Goal: Task Accomplishment & Management: Use online tool/utility

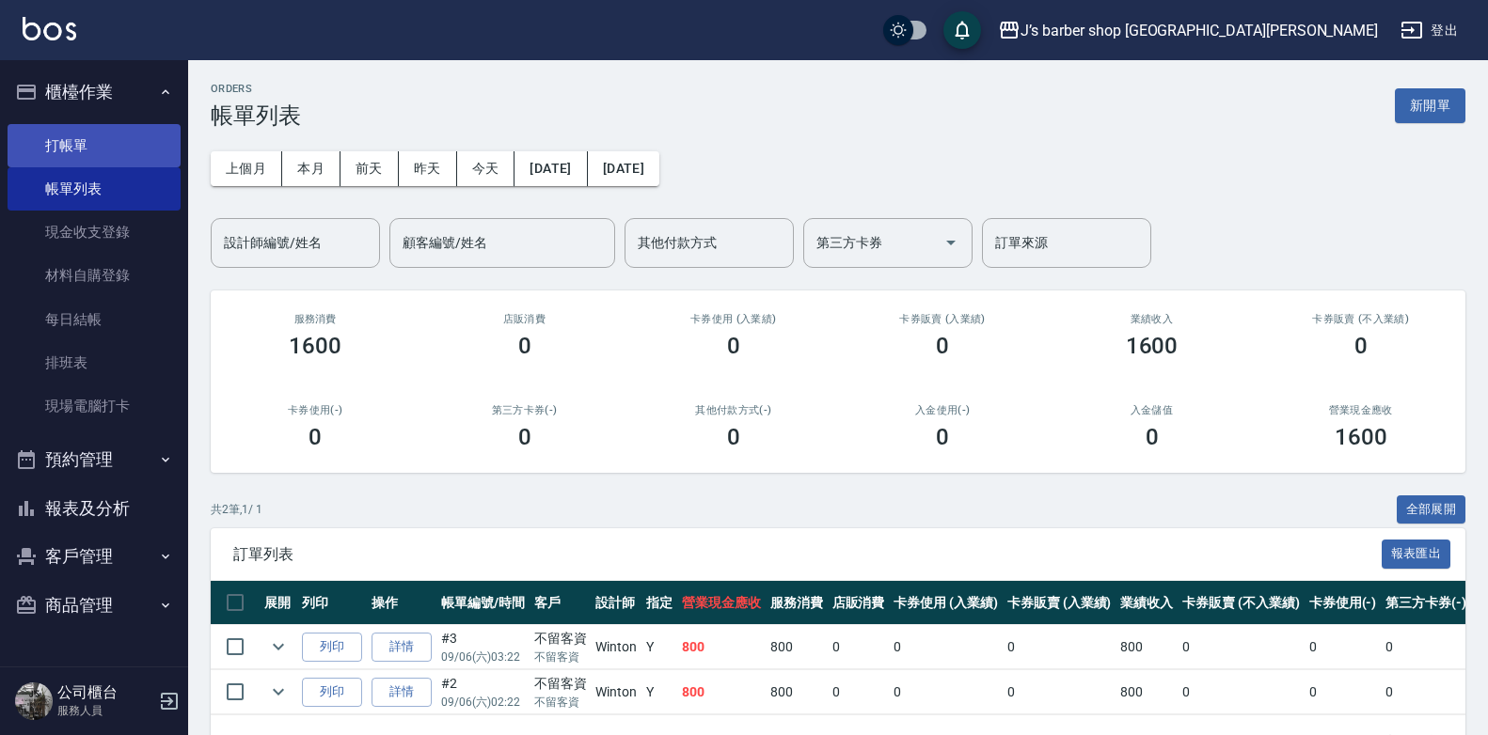
click at [56, 150] on link "打帳單" at bounding box center [94, 145] width 173 height 43
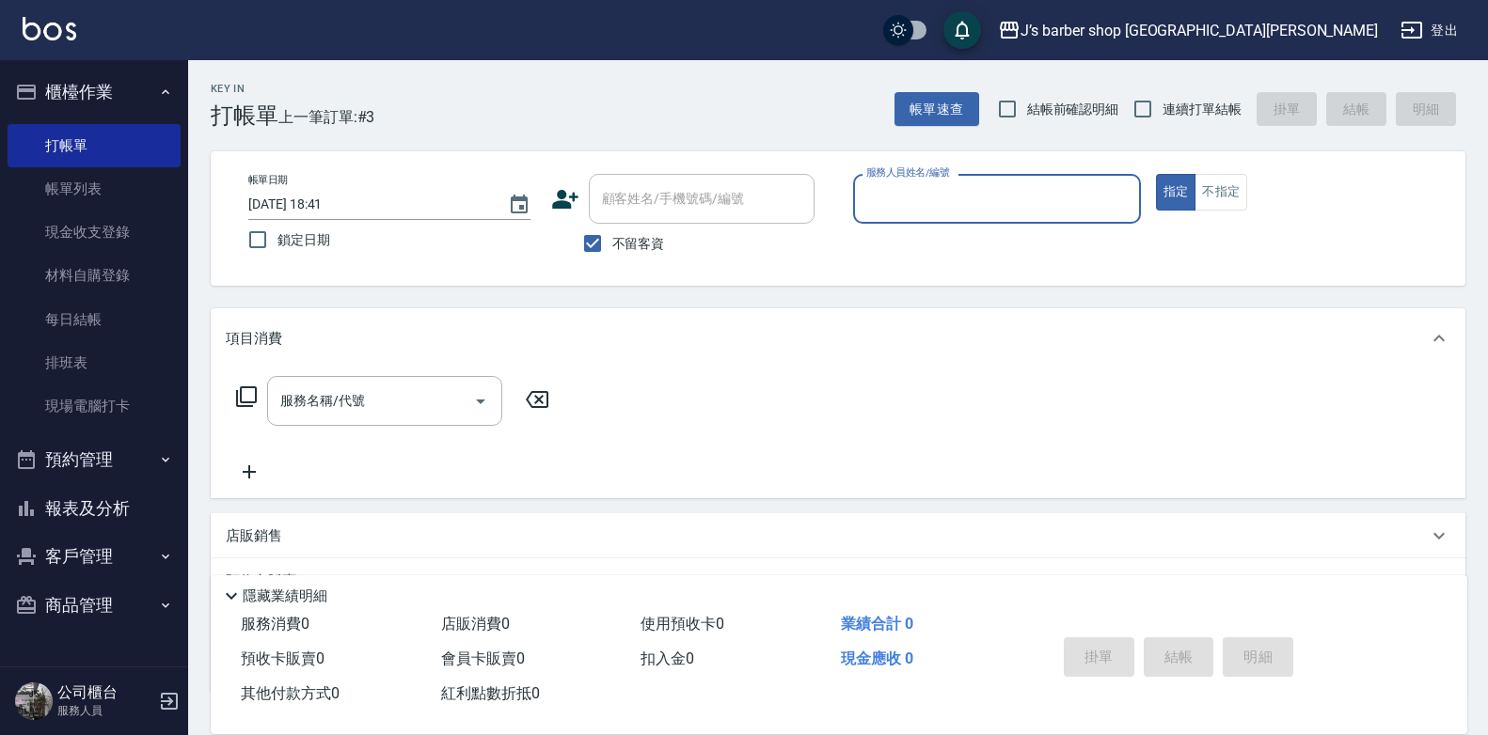
click at [967, 216] on div "服務人員姓名/編號" at bounding box center [997, 199] width 288 height 50
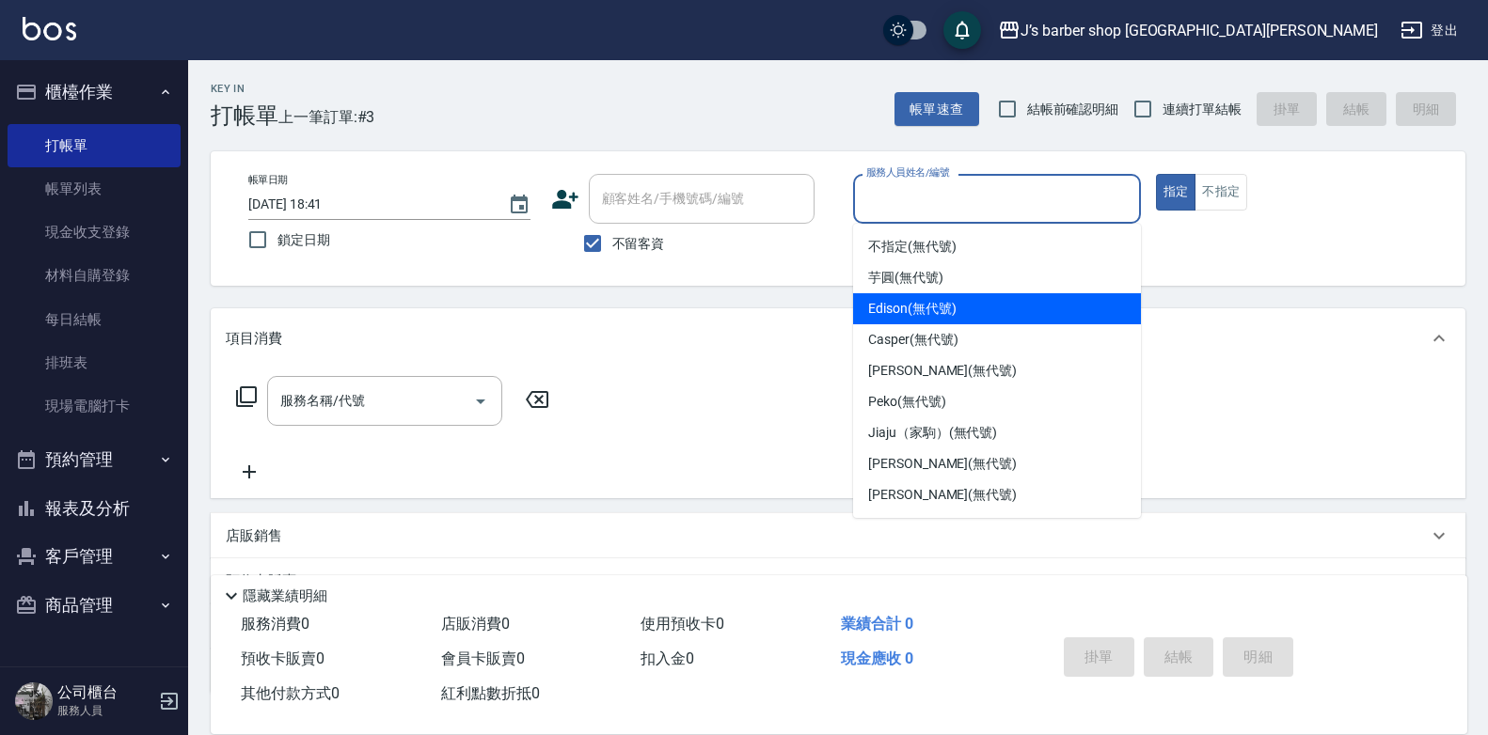
click at [957, 305] on div "Edison (無代號)" at bounding box center [997, 308] width 288 height 31
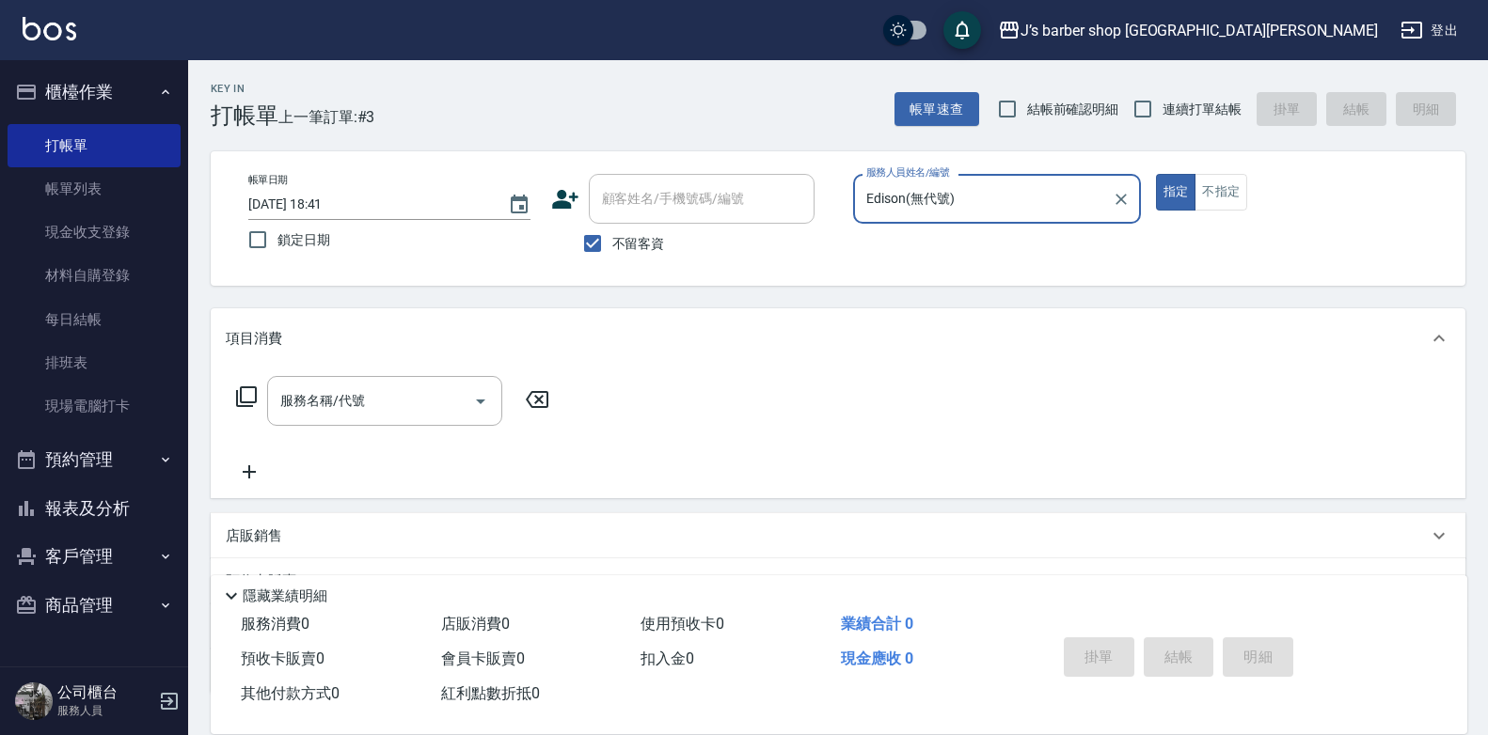
type input "Edison(無代號)"
click at [342, 411] on input "服務名稱/代號" at bounding box center [371, 401] width 190 height 33
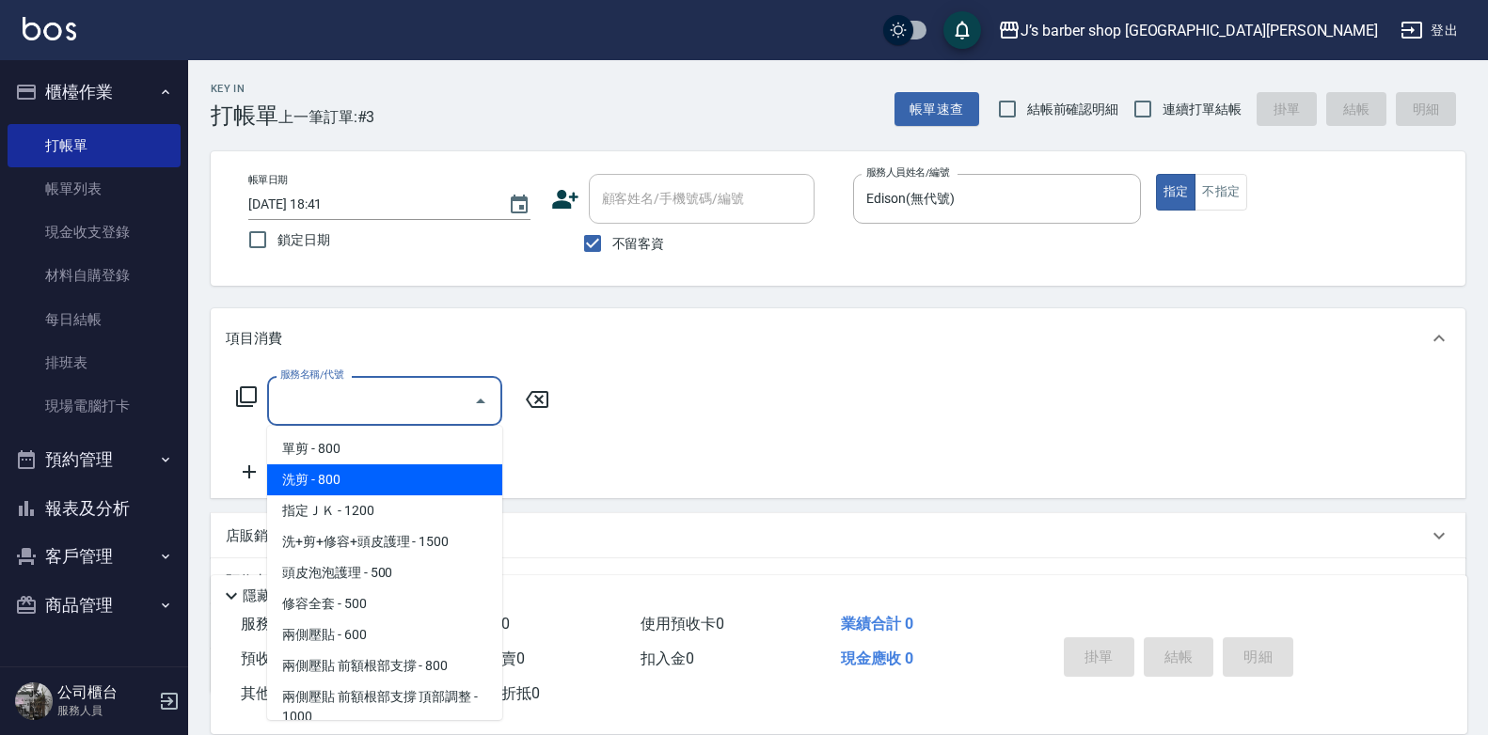
click at [371, 483] on span "洗剪 - 800" at bounding box center [384, 480] width 235 height 31
type input "洗剪(101)"
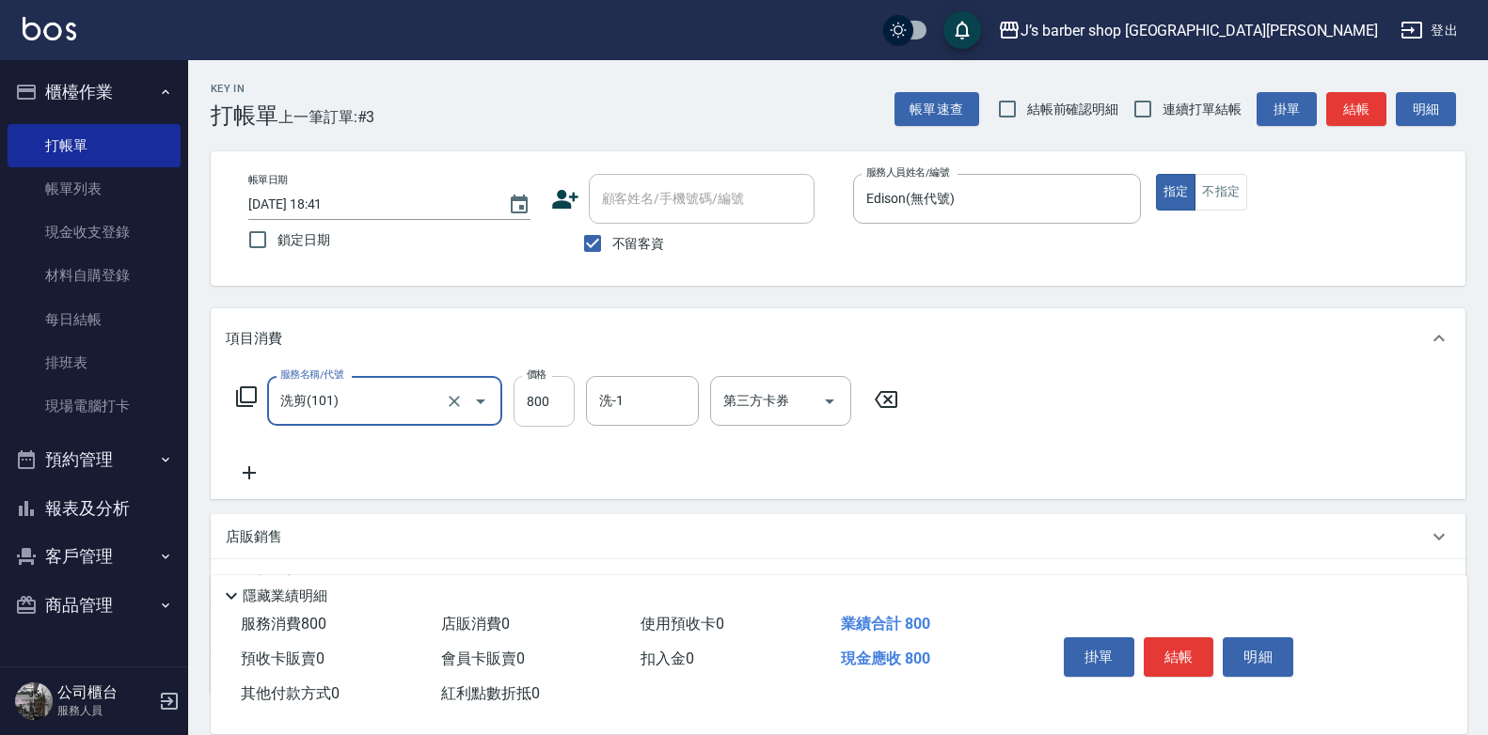
click at [565, 408] on input "800" at bounding box center [543, 401] width 61 height 51
type input "600"
click at [1181, 648] on button "結帳" at bounding box center [1178, 657] width 71 height 39
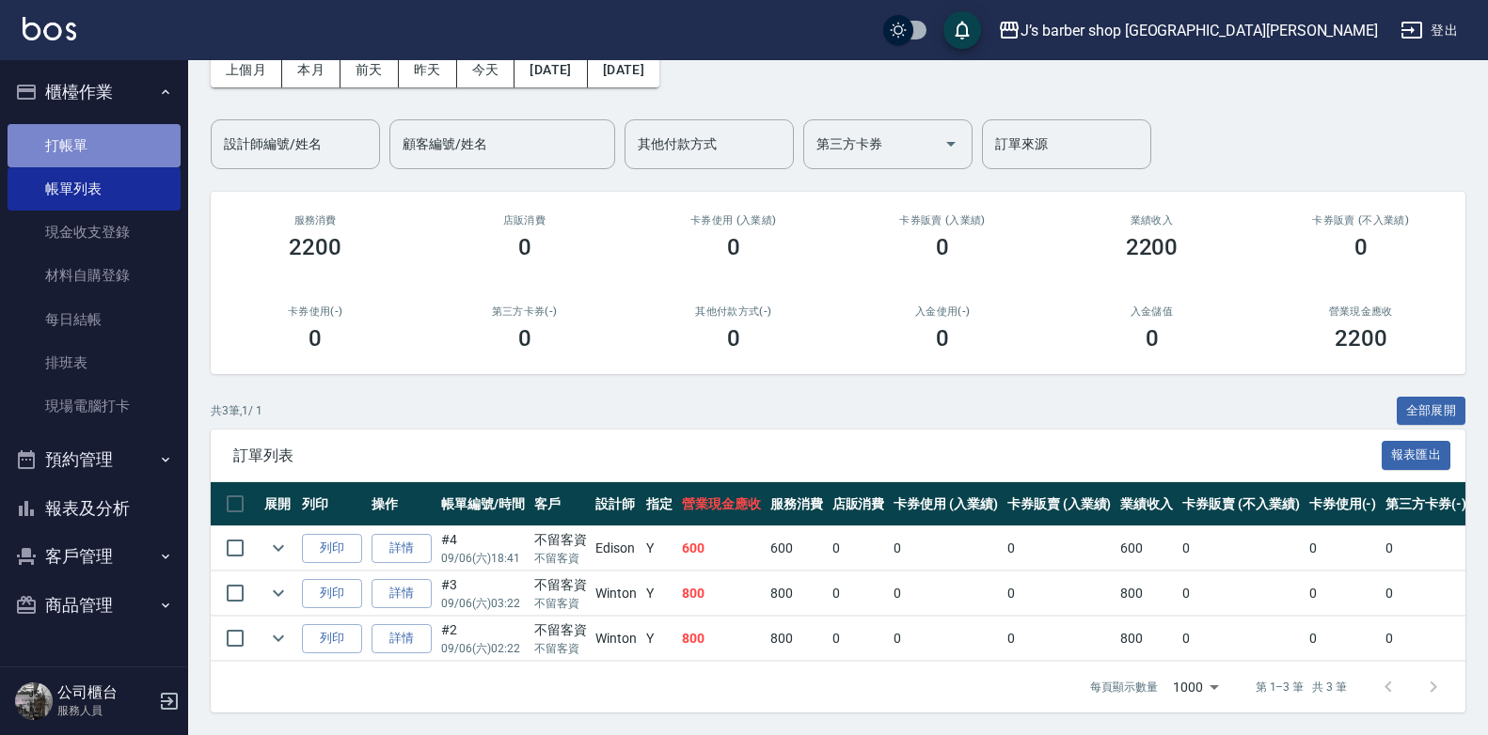
click at [50, 135] on link "打帳單" at bounding box center [94, 145] width 173 height 43
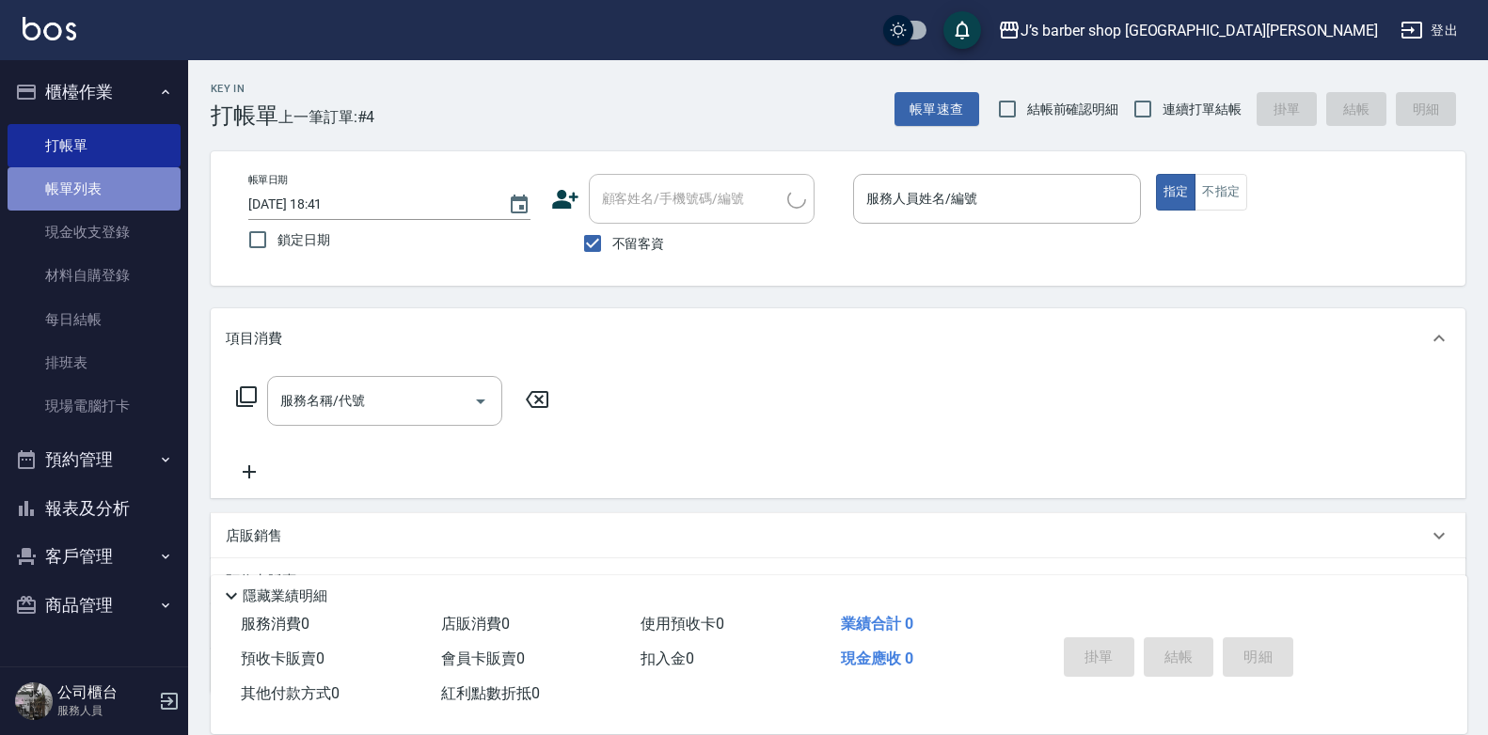
click at [51, 174] on link "帳單列表" at bounding box center [94, 188] width 173 height 43
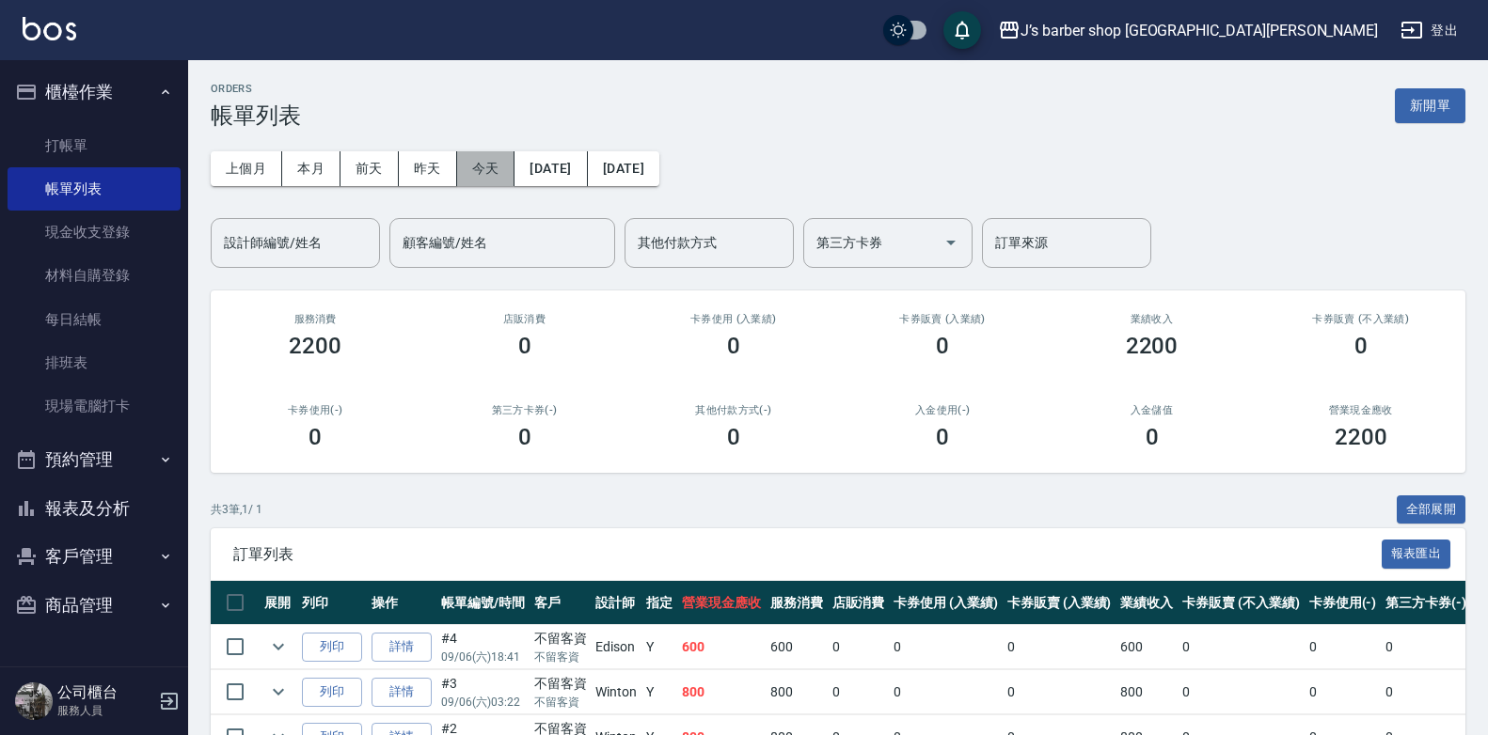
click at [471, 184] on button "今天" at bounding box center [486, 168] width 58 height 35
click at [134, 147] on link "打帳單" at bounding box center [94, 145] width 173 height 43
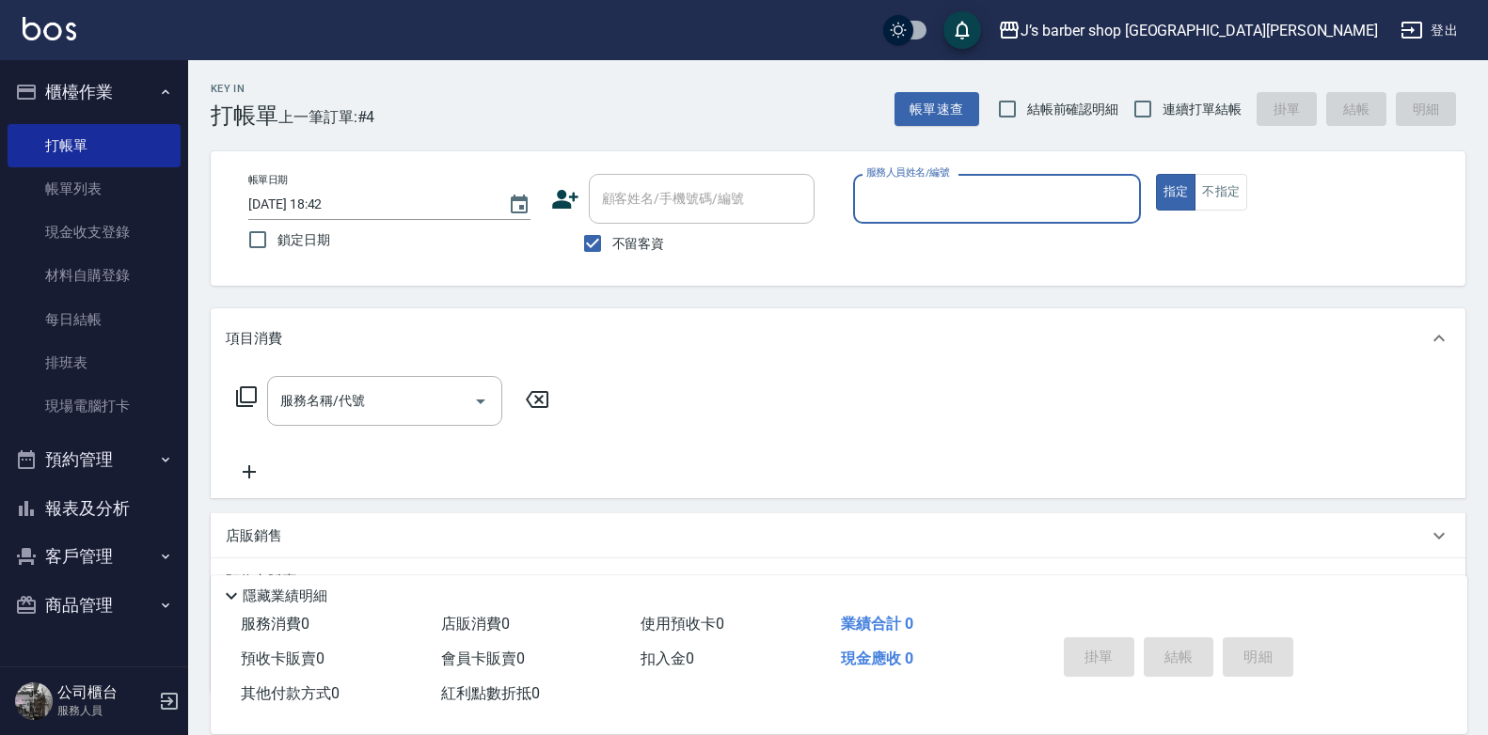
click at [922, 197] on input "服務人員姓名/編號" at bounding box center [996, 198] width 271 height 33
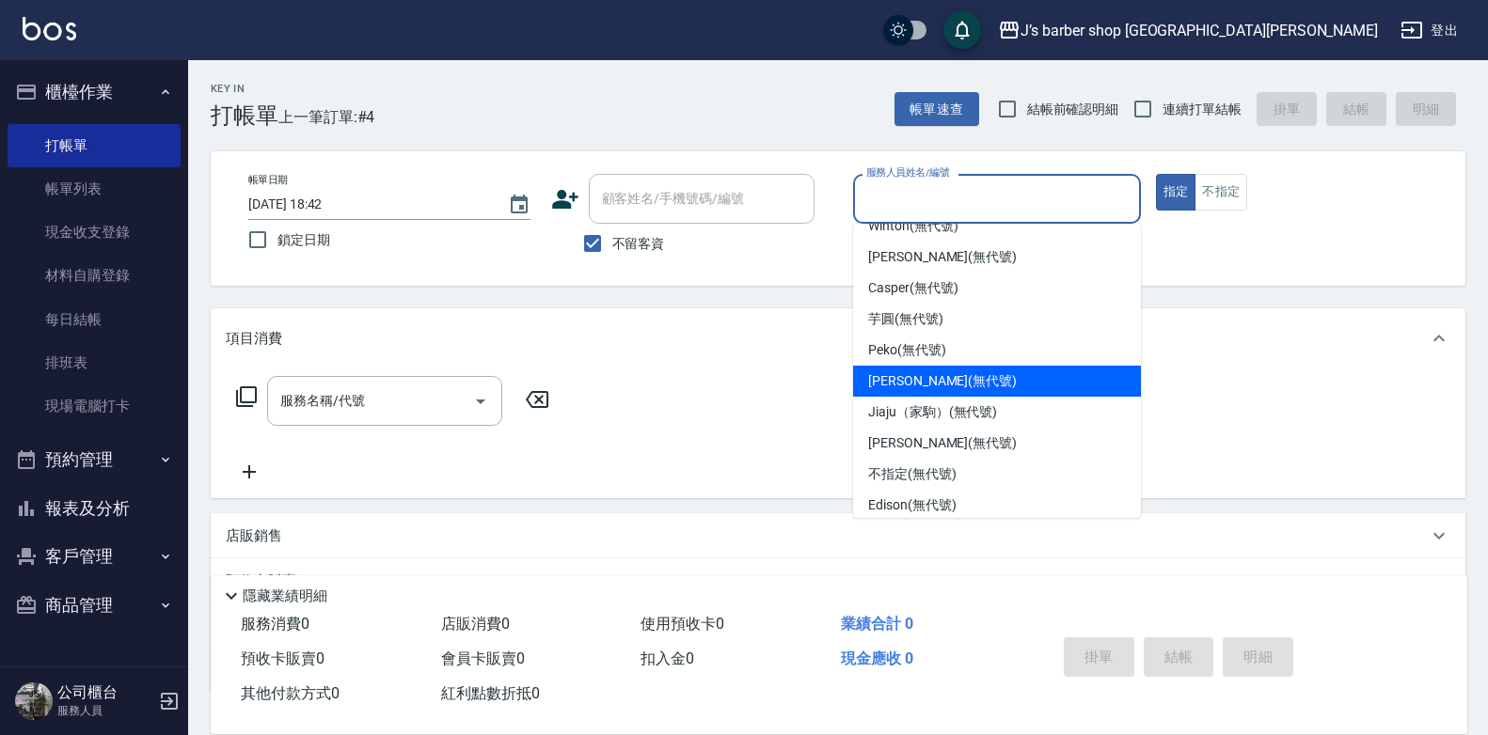
scroll to position [31, 0]
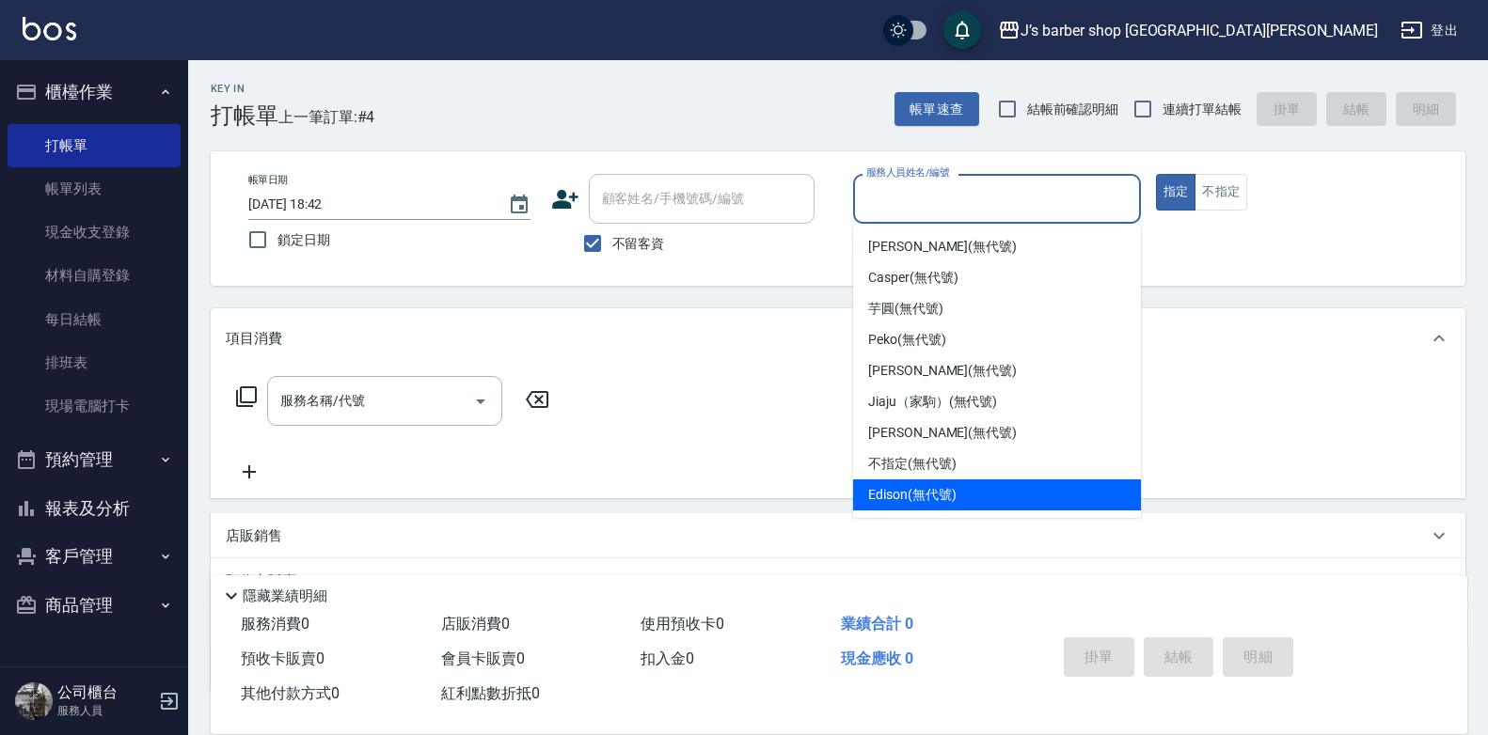
click at [944, 495] on span "Edison (無代號)" at bounding box center [911, 495] width 87 height 20
type input "Edison(無代號)"
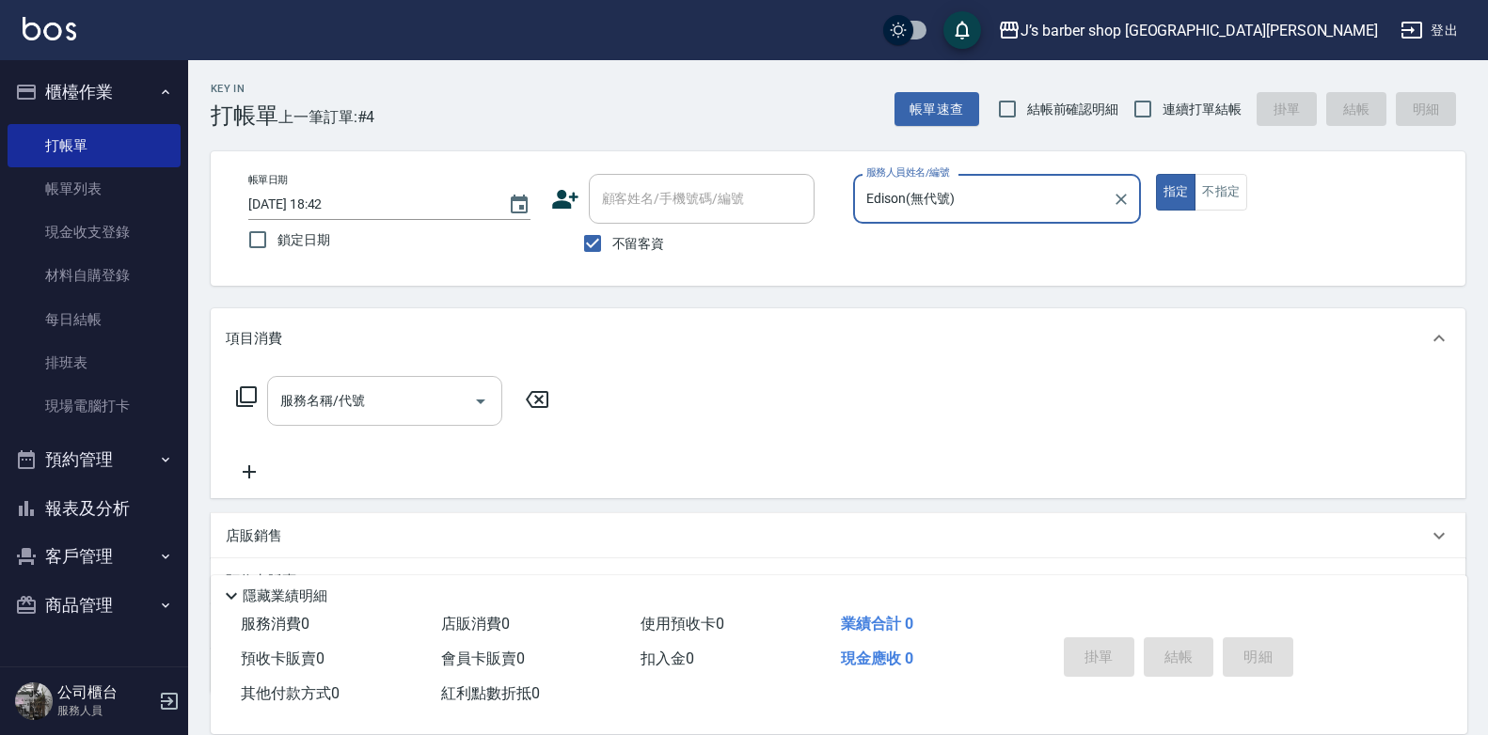
click at [345, 425] on div "服務名稱/代號" at bounding box center [384, 401] width 235 height 50
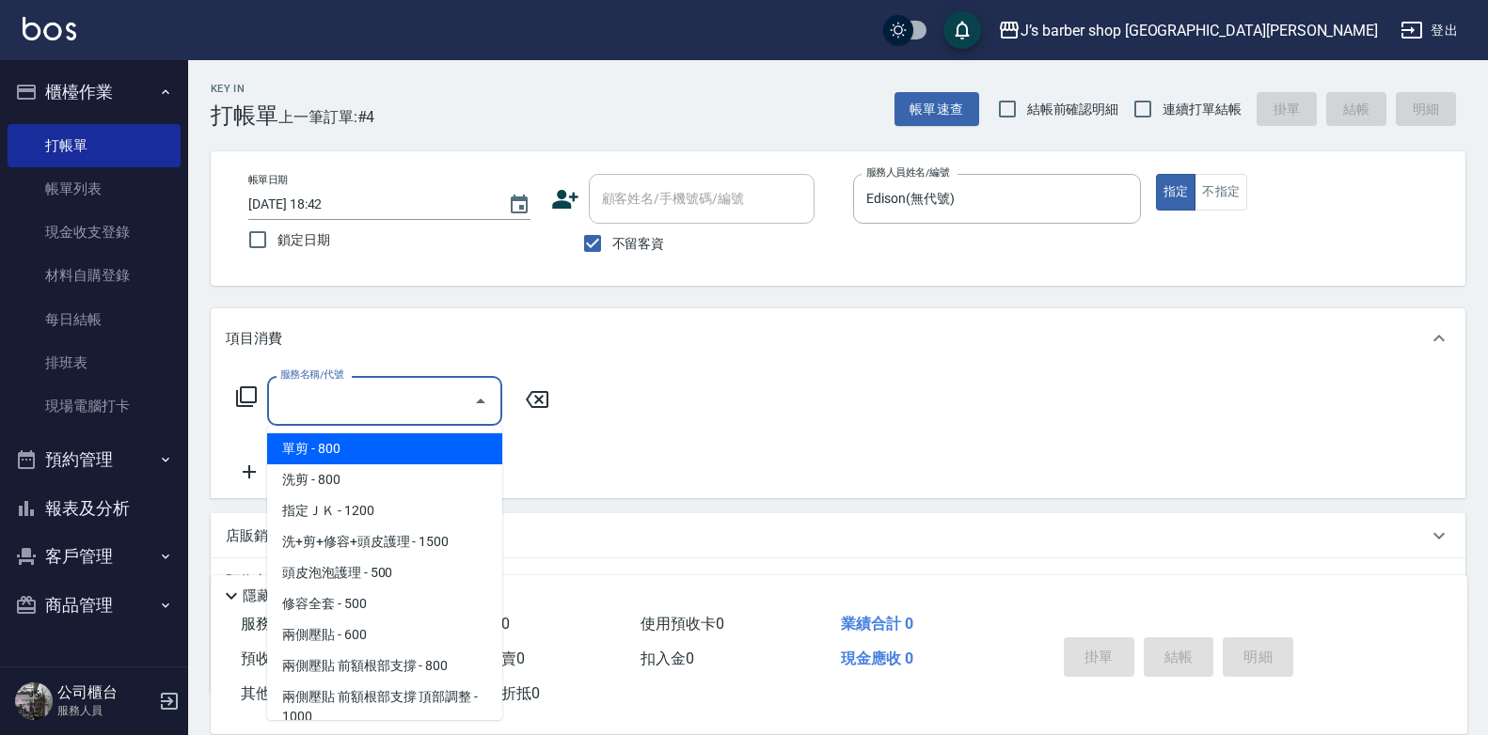
click at [353, 471] on span "洗剪 - 800" at bounding box center [384, 480] width 235 height 31
type input "洗剪(101)"
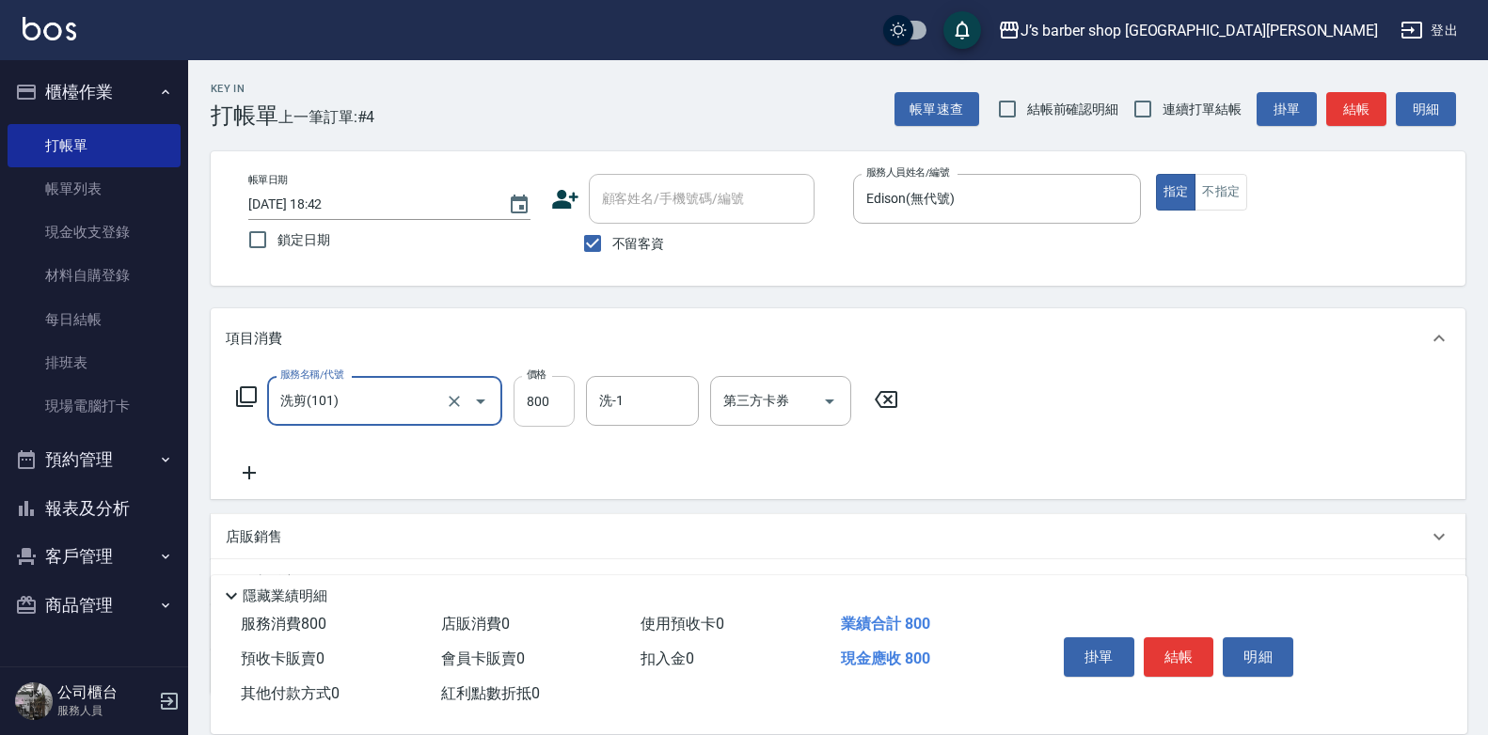
click at [545, 393] on input "800" at bounding box center [543, 401] width 61 height 51
type input "600"
click at [1214, 649] on div "掛單 結帳 明細" at bounding box center [1178, 659] width 245 height 59
click at [1195, 654] on button "結帳" at bounding box center [1178, 657] width 71 height 39
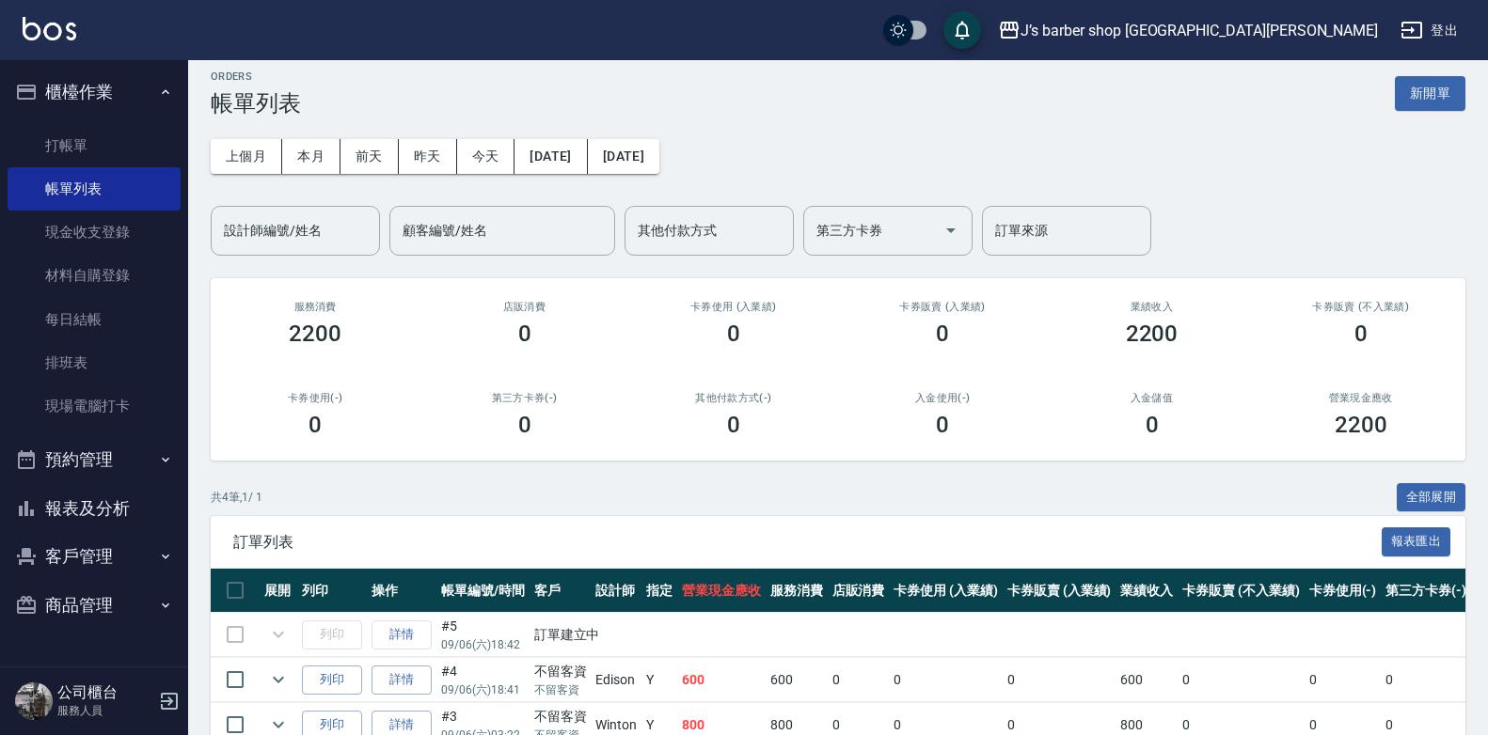
scroll to position [158, 0]
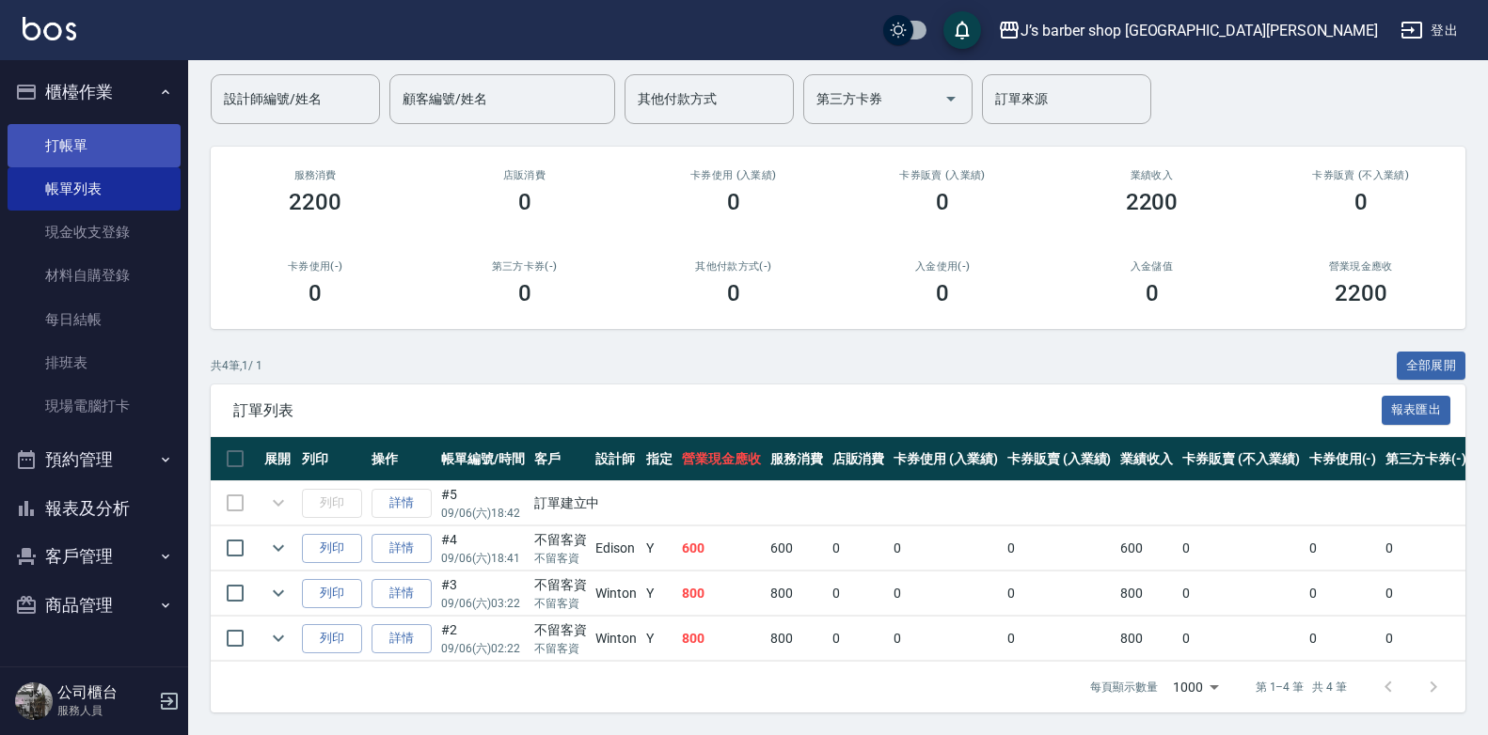
click at [93, 146] on link "打帳單" at bounding box center [94, 145] width 173 height 43
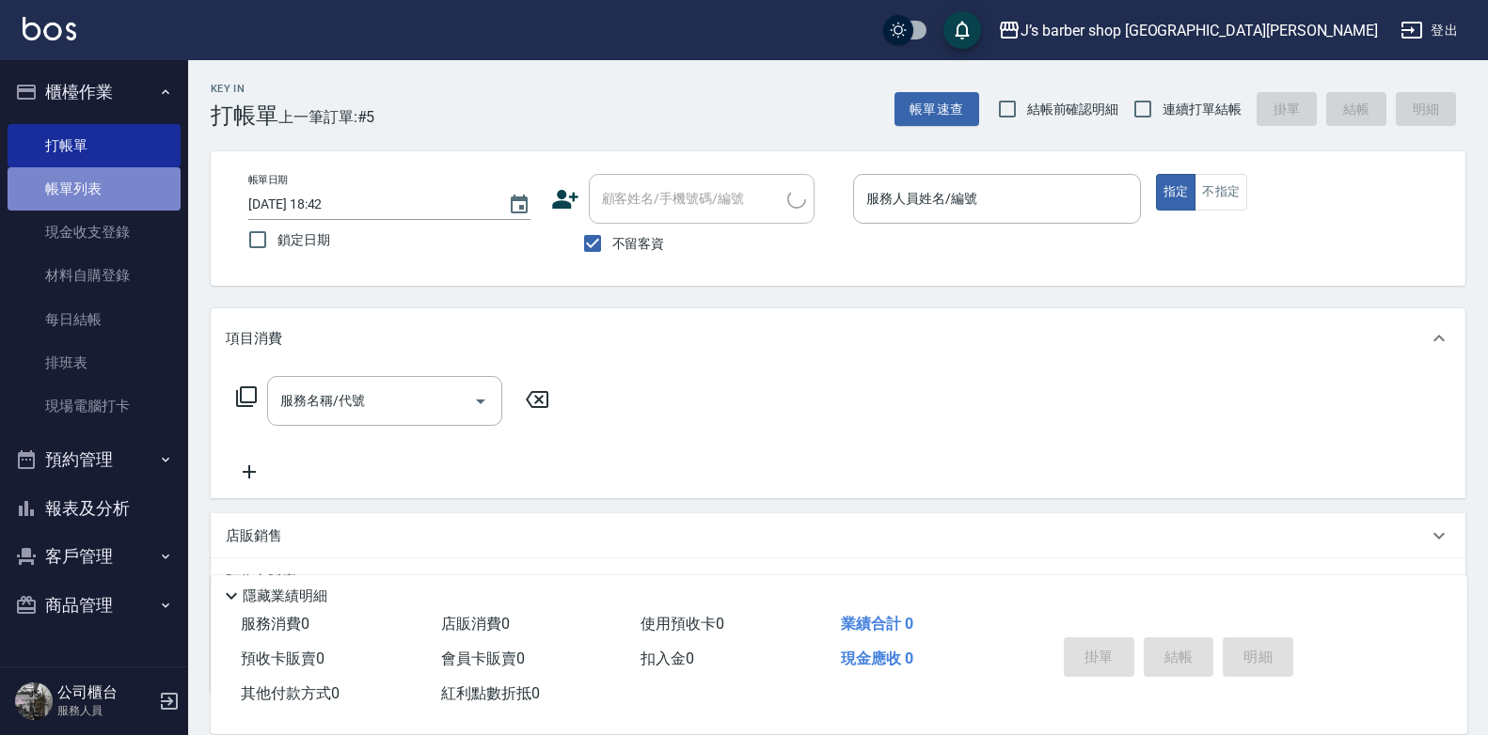
click at [92, 195] on link "帳單列表" at bounding box center [94, 188] width 173 height 43
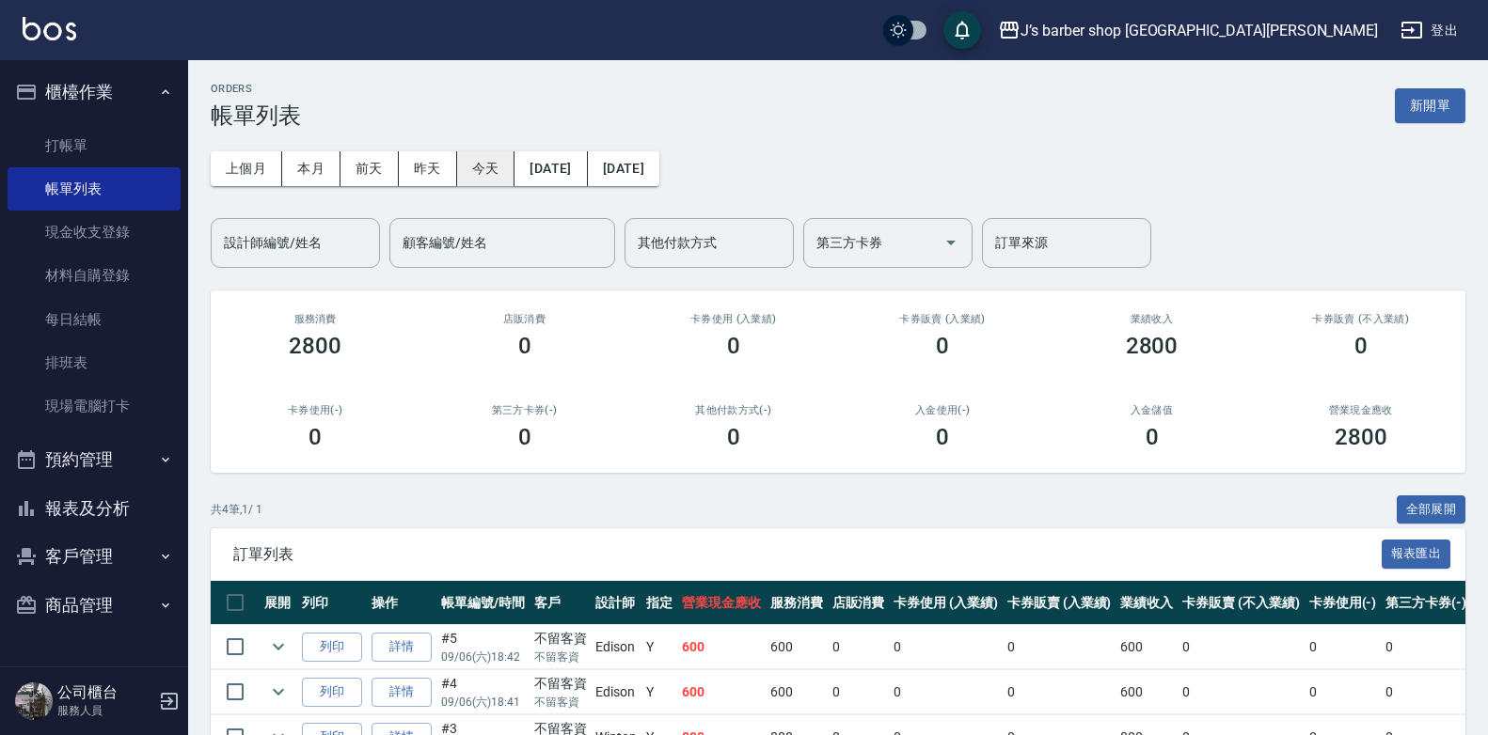
click at [496, 167] on button "今天" at bounding box center [486, 168] width 58 height 35
click at [495, 168] on button "今天" at bounding box center [486, 168] width 58 height 35
click at [307, 250] on input "設計師編號/姓名" at bounding box center [295, 243] width 152 height 33
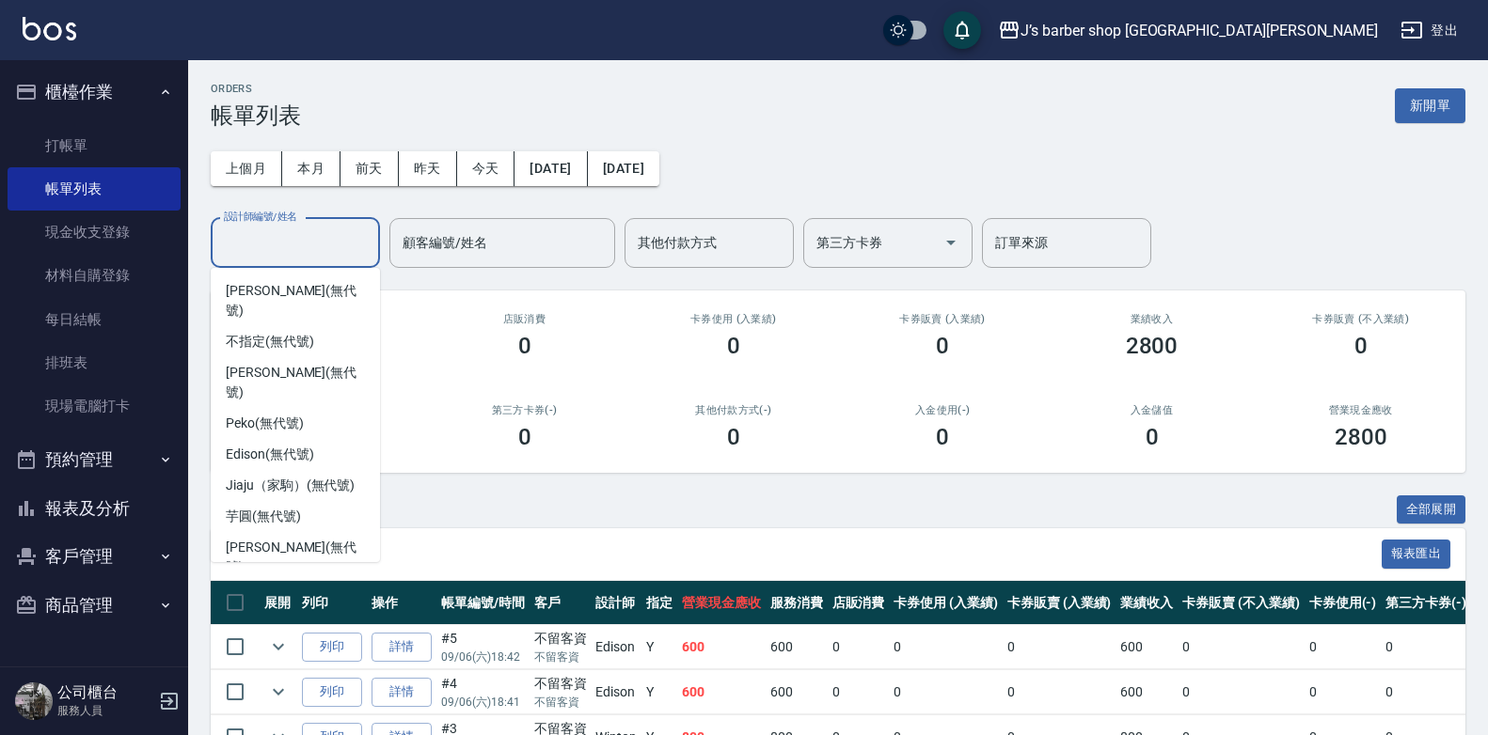
click at [281, 589] on span "Winton (無代號)" at bounding box center [270, 599] width 89 height 20
type input "Winton(無代號)"
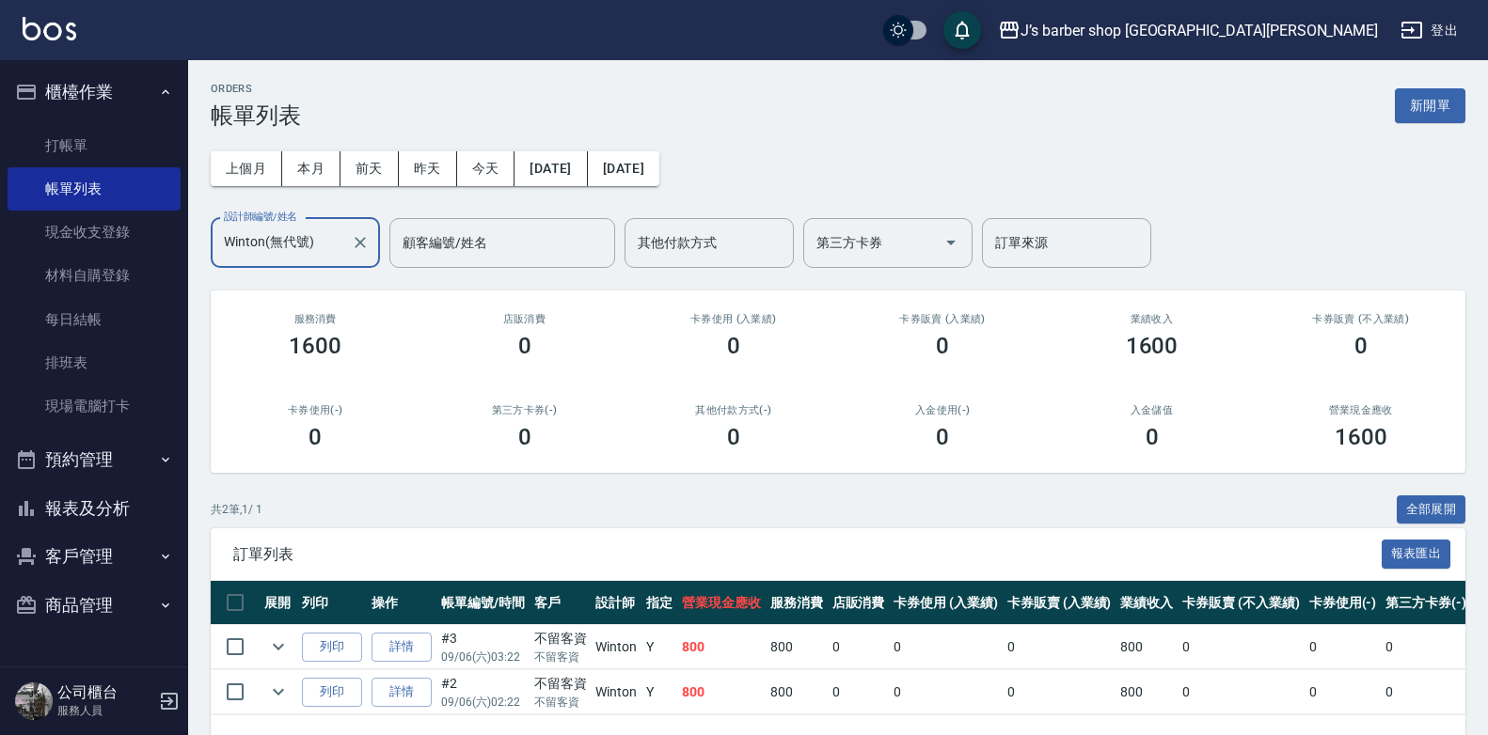
drag, startPoint x: 333, startPoint y: 245, endPoint x: 342, endPoint y: 246, distance: 9.5
click at [336, 246] on input "Winton(無代號)" at bounding box center [281, 243] width 124 height 33
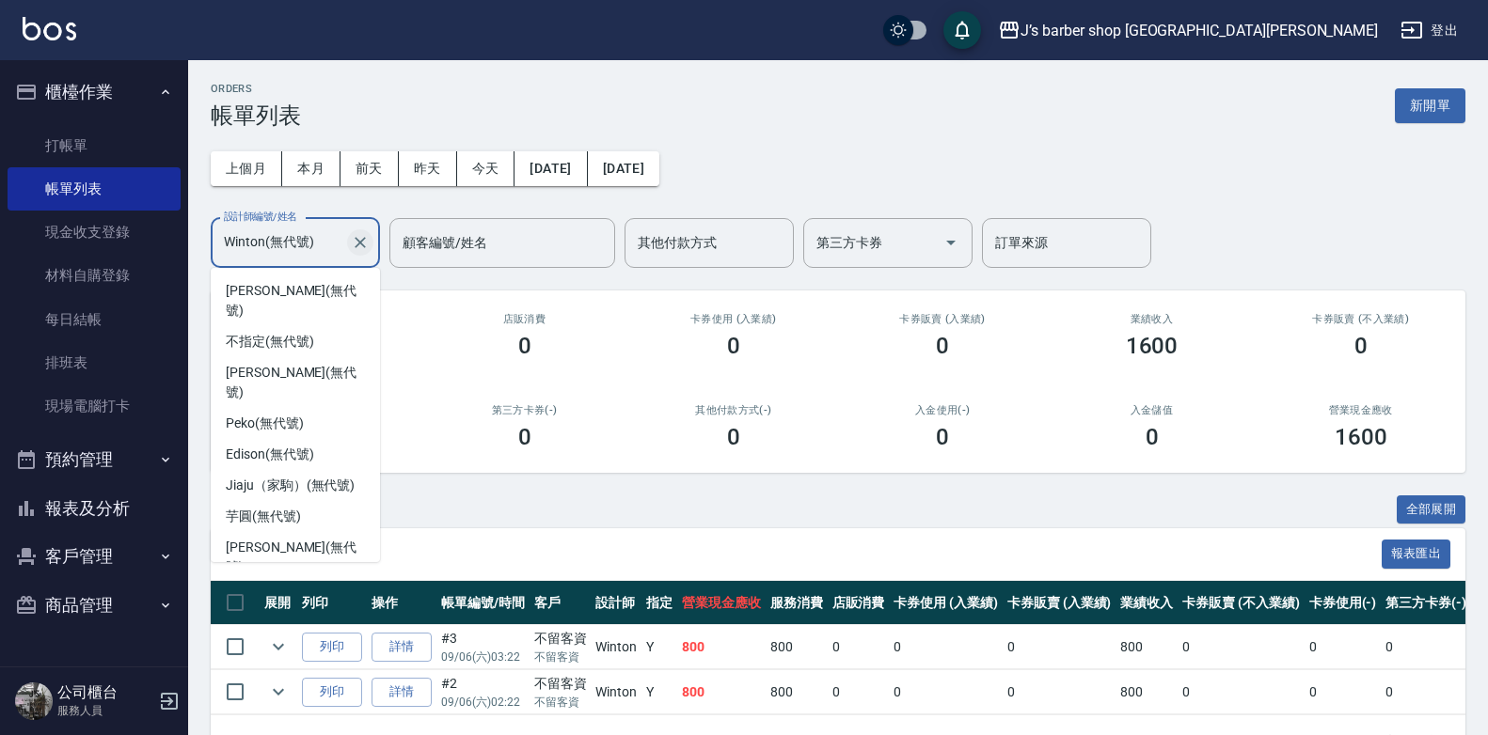
click at [370, 242] on button "Clear" at bounding box center [360, 242] width 26 height 26
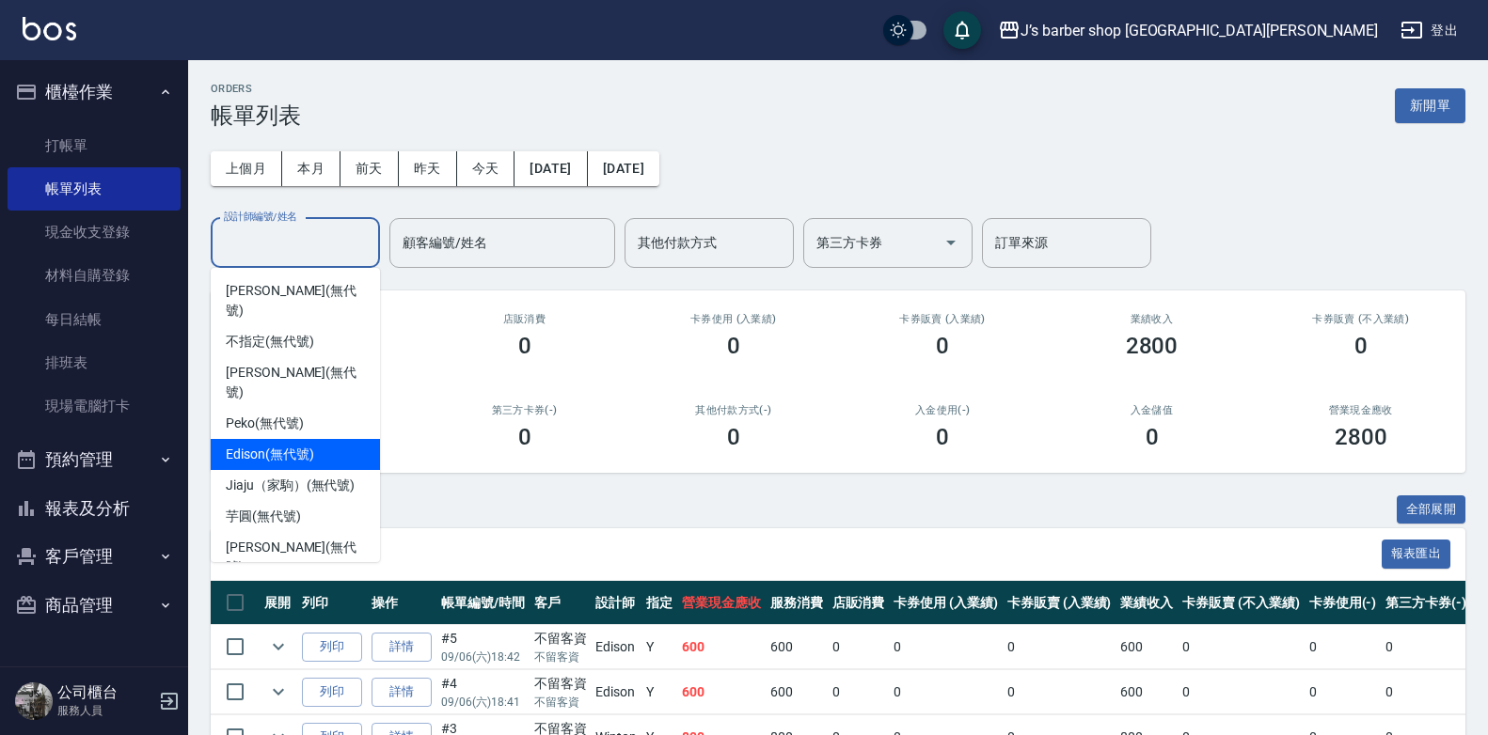
click at [319, 439] on div "Edison (無代號)" at bounding box center [295, 454] width 169 height 31
type input "Edison(無代號)"
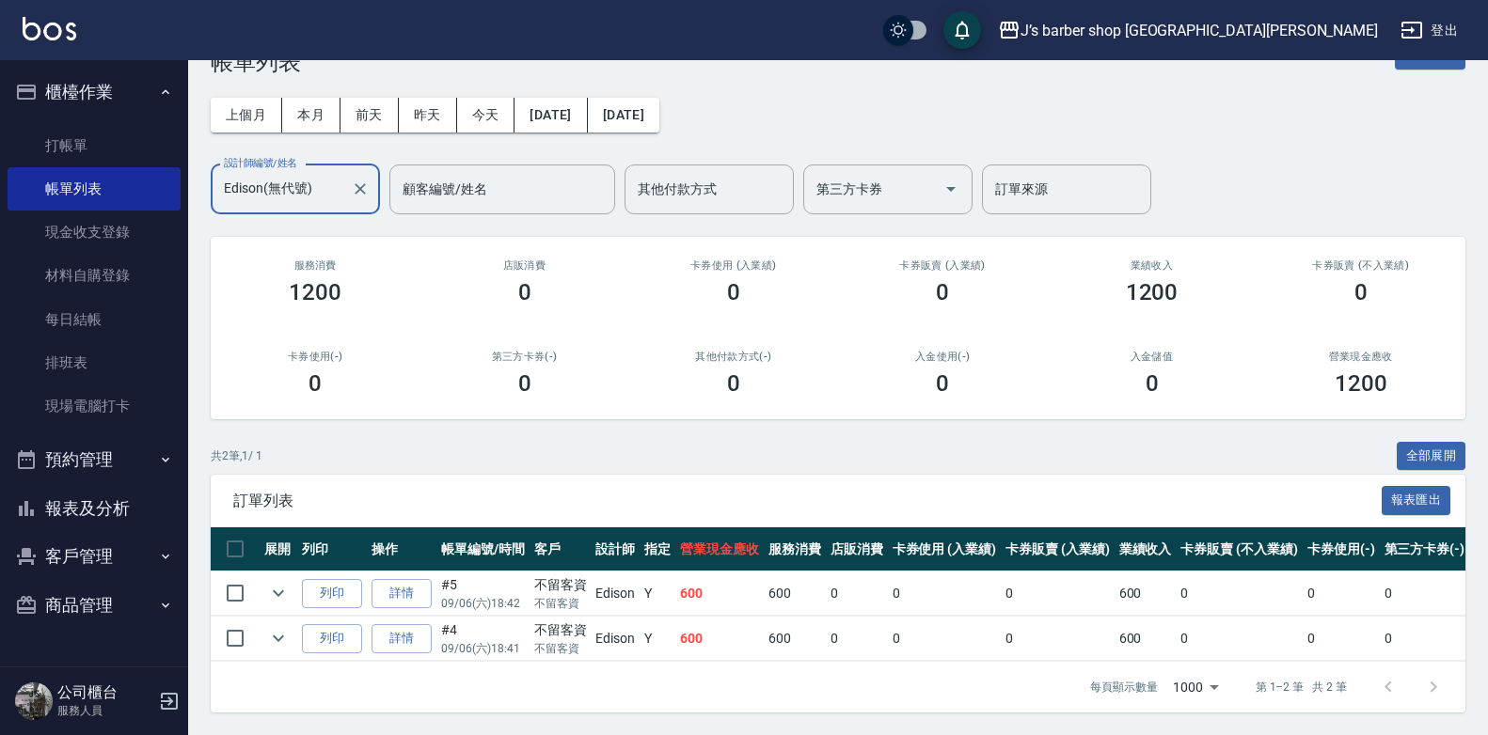
scroll to position [68, 0]
click at [462, 98] on button "今天" at bounding box center [486, 115] width 58 height 35
click at [492, 99] on button "今天" at bounding box center [486, 115] width 58 height 35
click at [355, 185] on button "Clear" at bounding box center [360, 189] width 26 height 26
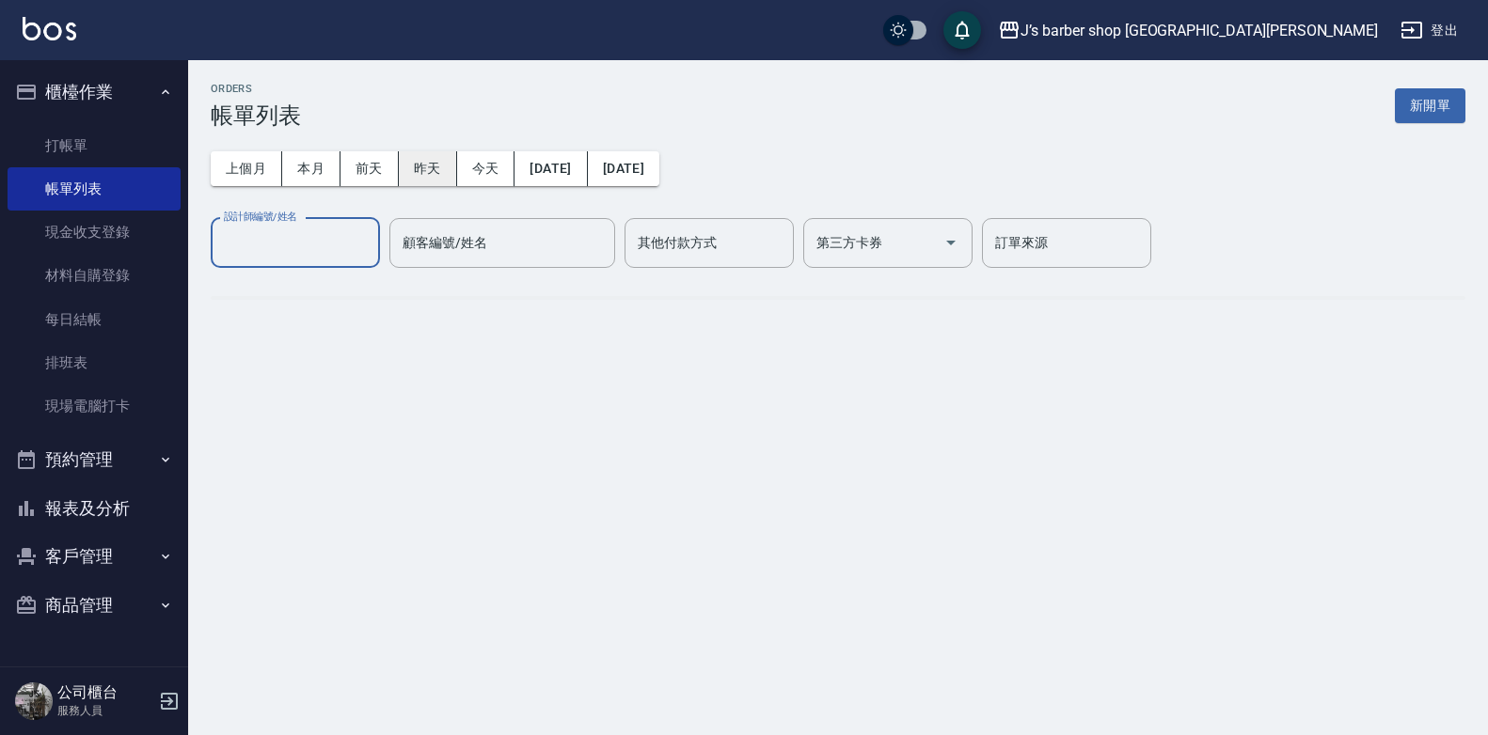
scroll to position [0, 0]
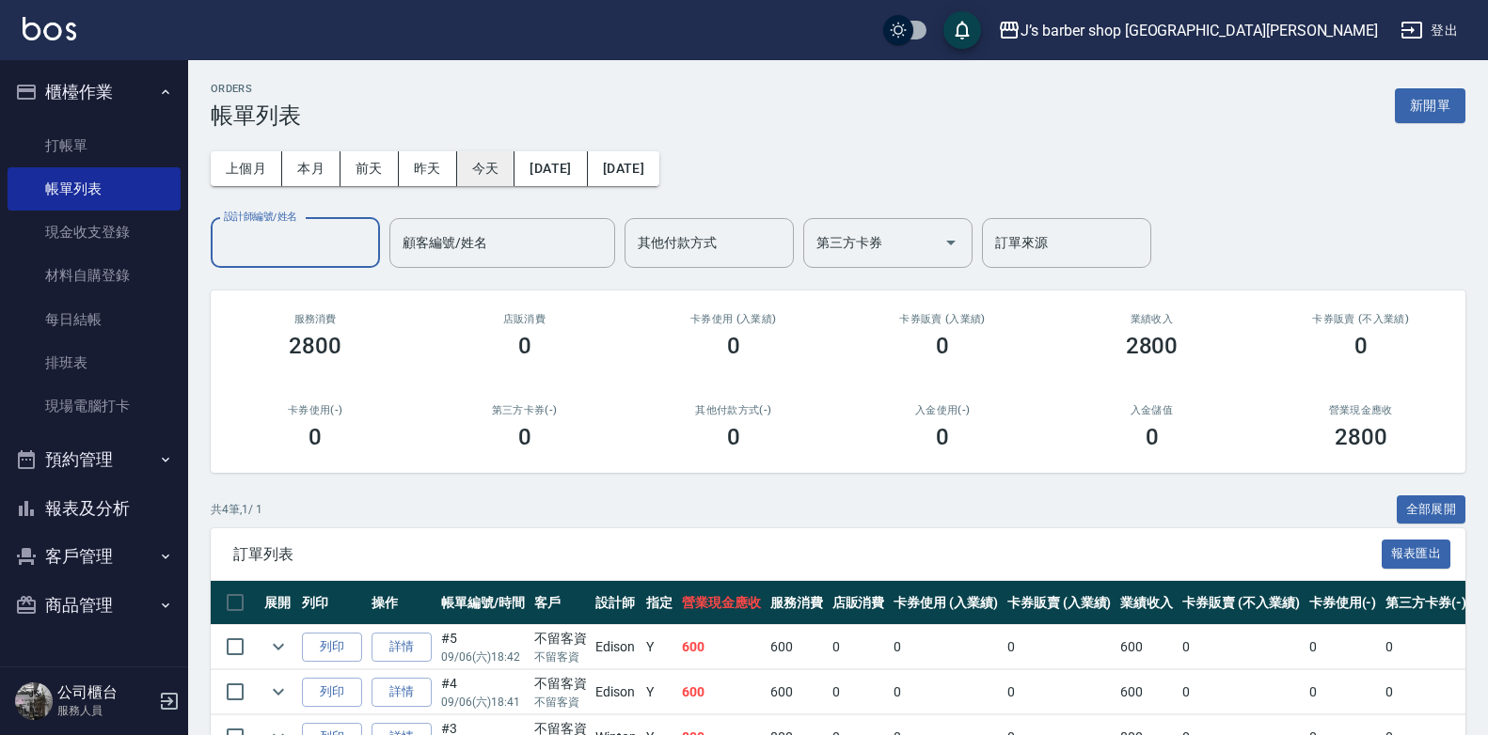
click at [485, 164] on button "今天" at bounding box center [486, 168] width 58 height 35
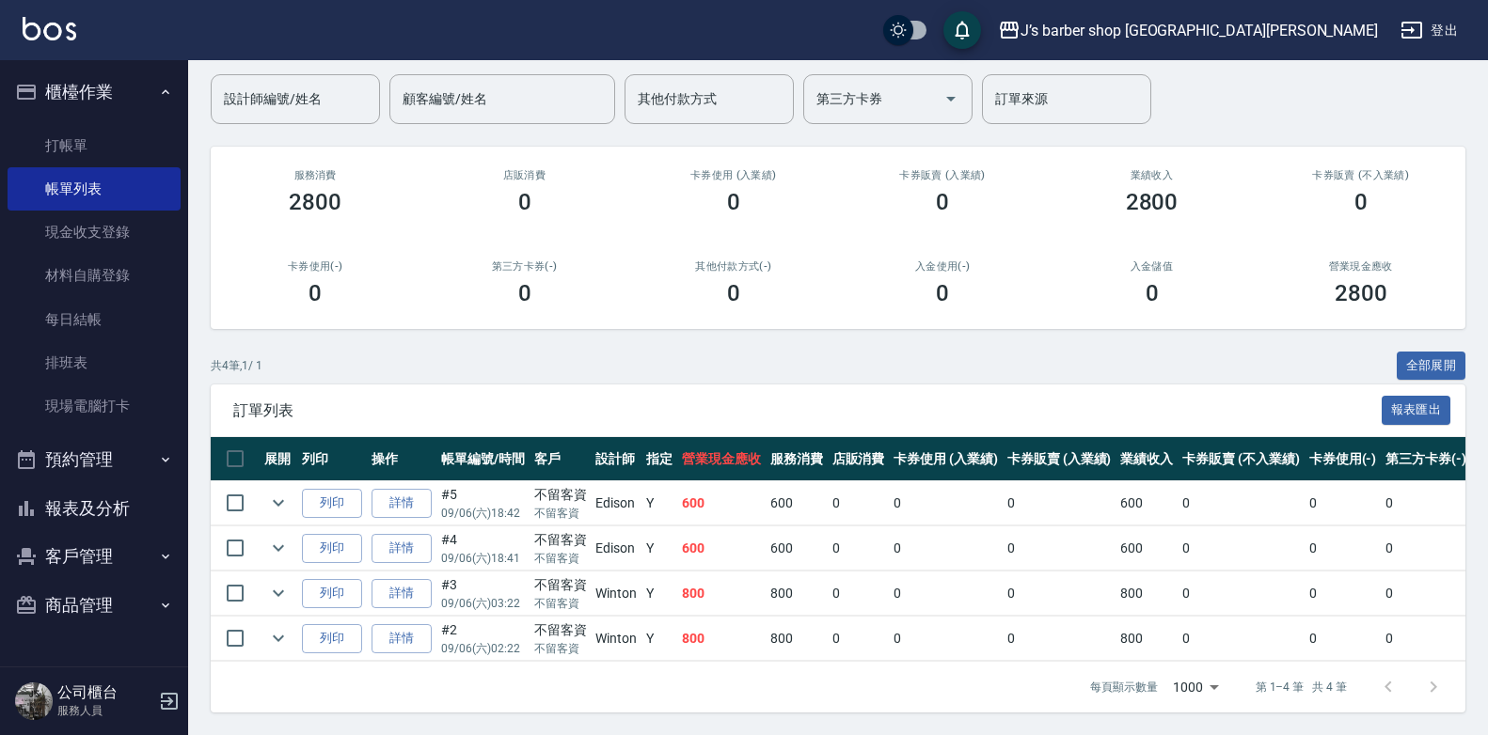
scroll to position [158, 0]
click at [84, 148] on link "打帳單" at bounding box center [94, 145] width 173 height 43
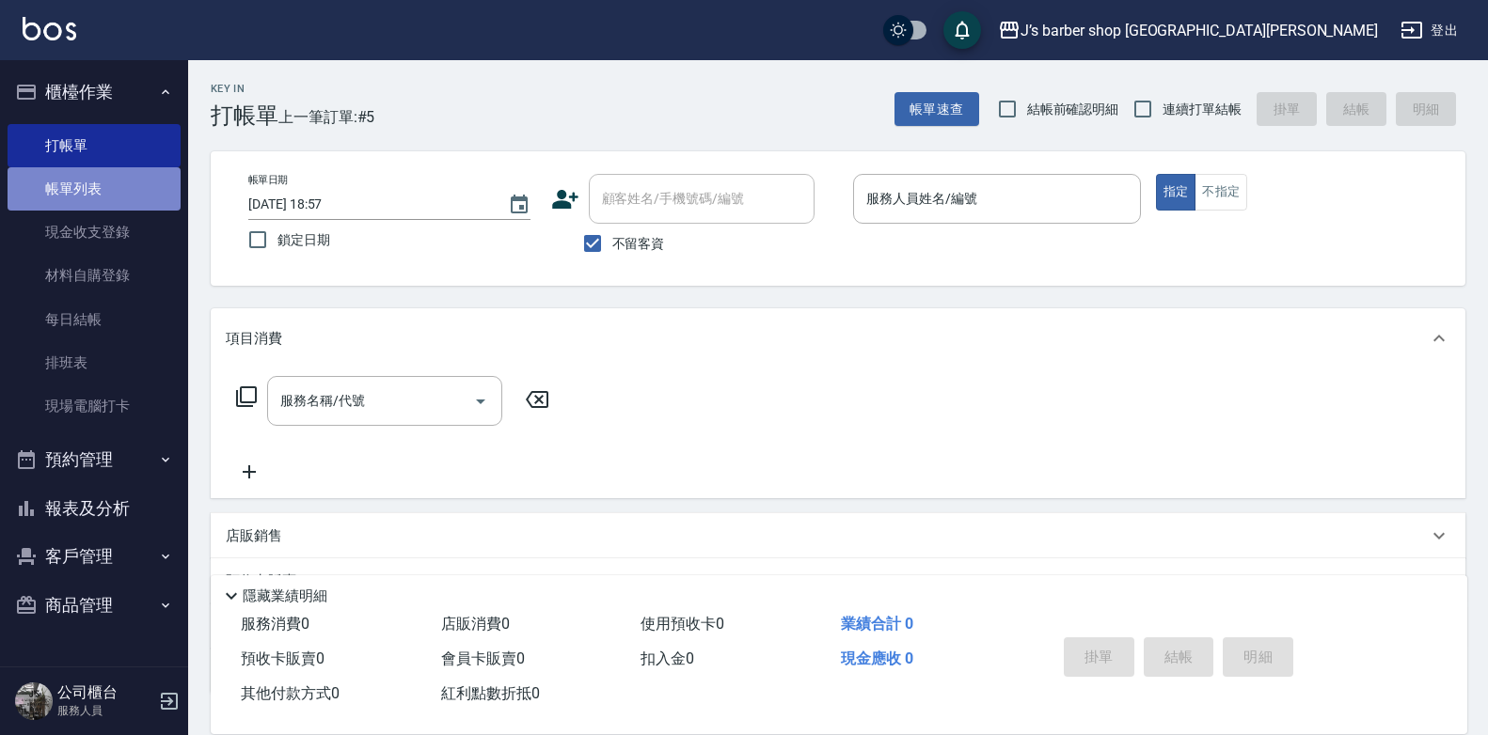
click at [134, 189] on link "帳單列表" at bounding box center [94, 188] width 173 height 43
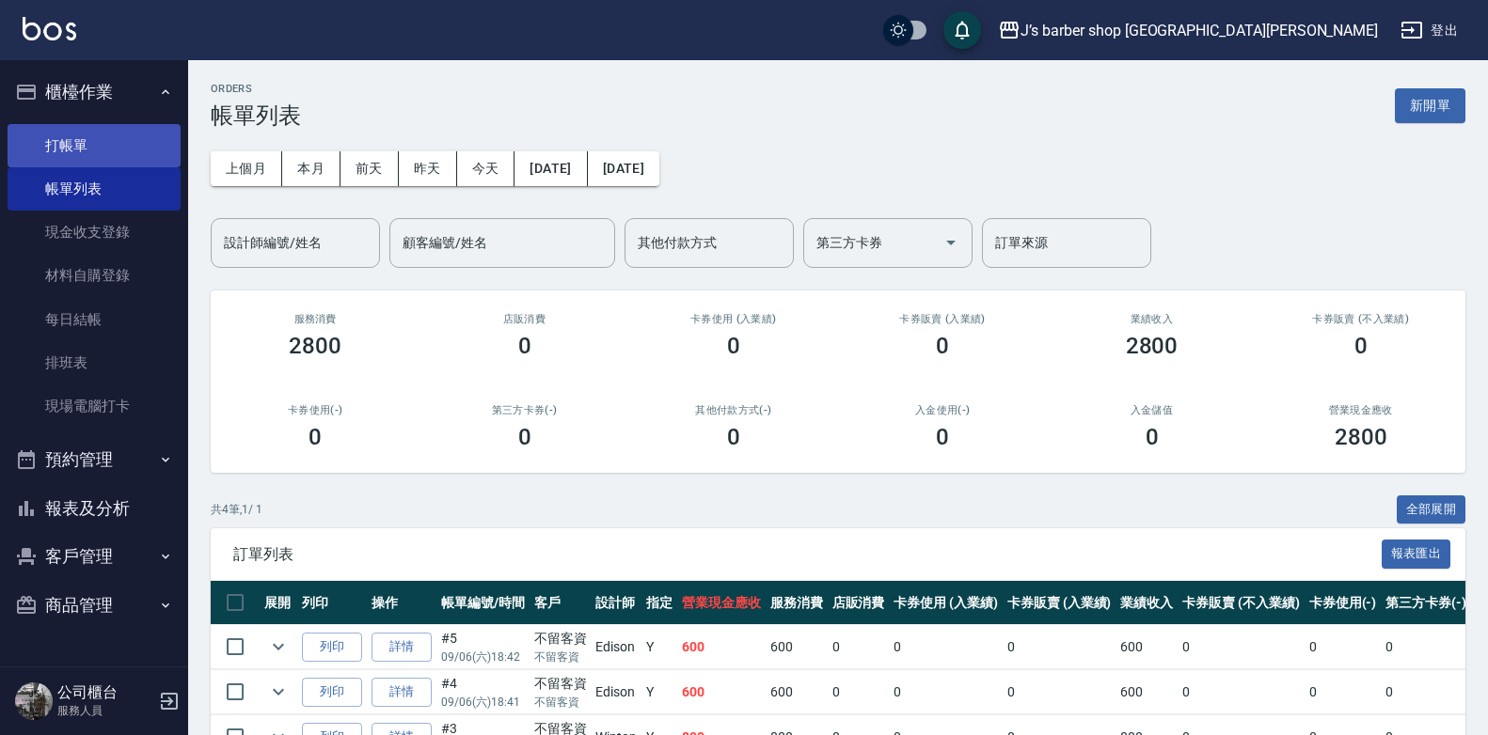
click at [115, 157] on link "打帳單" at bounding box center [94, 145] width 173 height 43
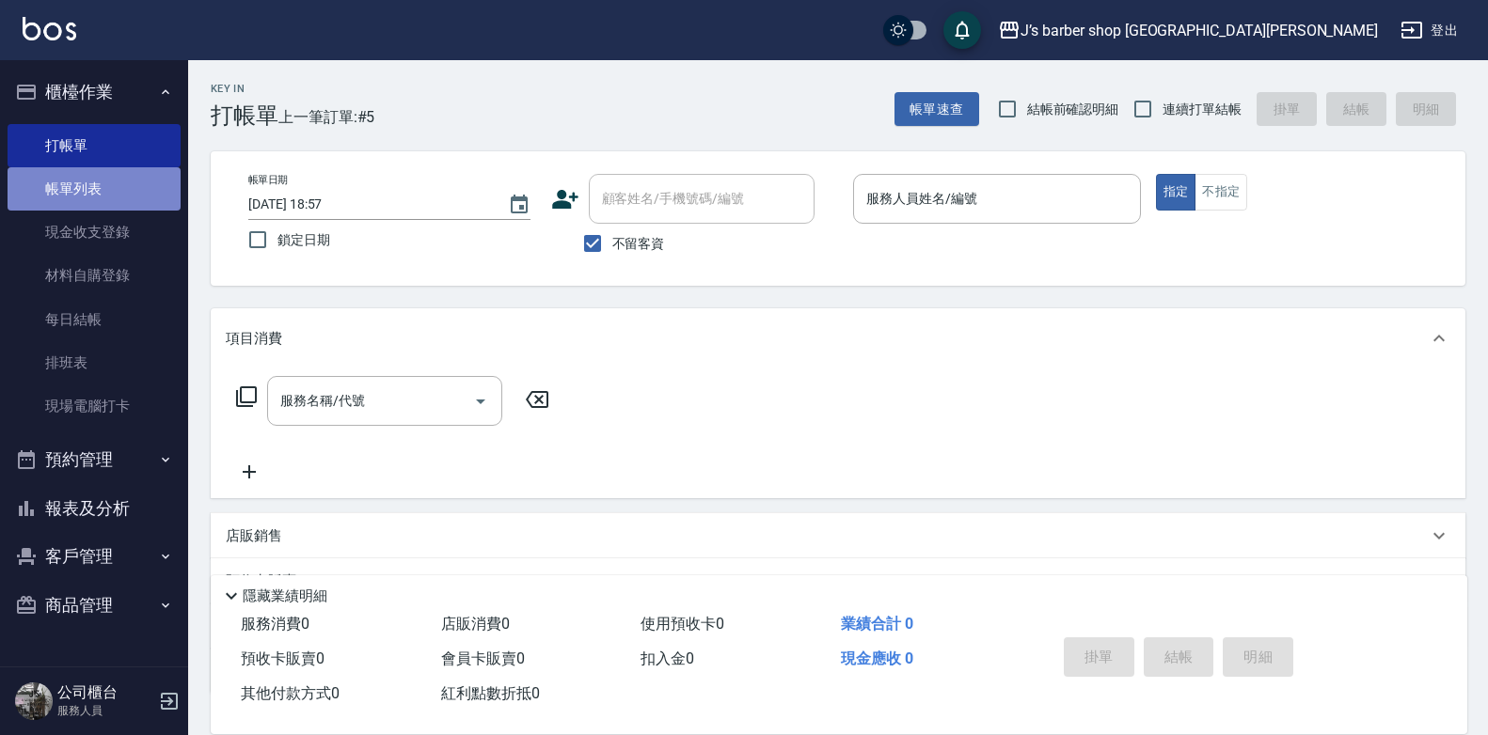
click at [101, 187] on link "帳單列表" at bounding box center [94, 188] width 173 height 43
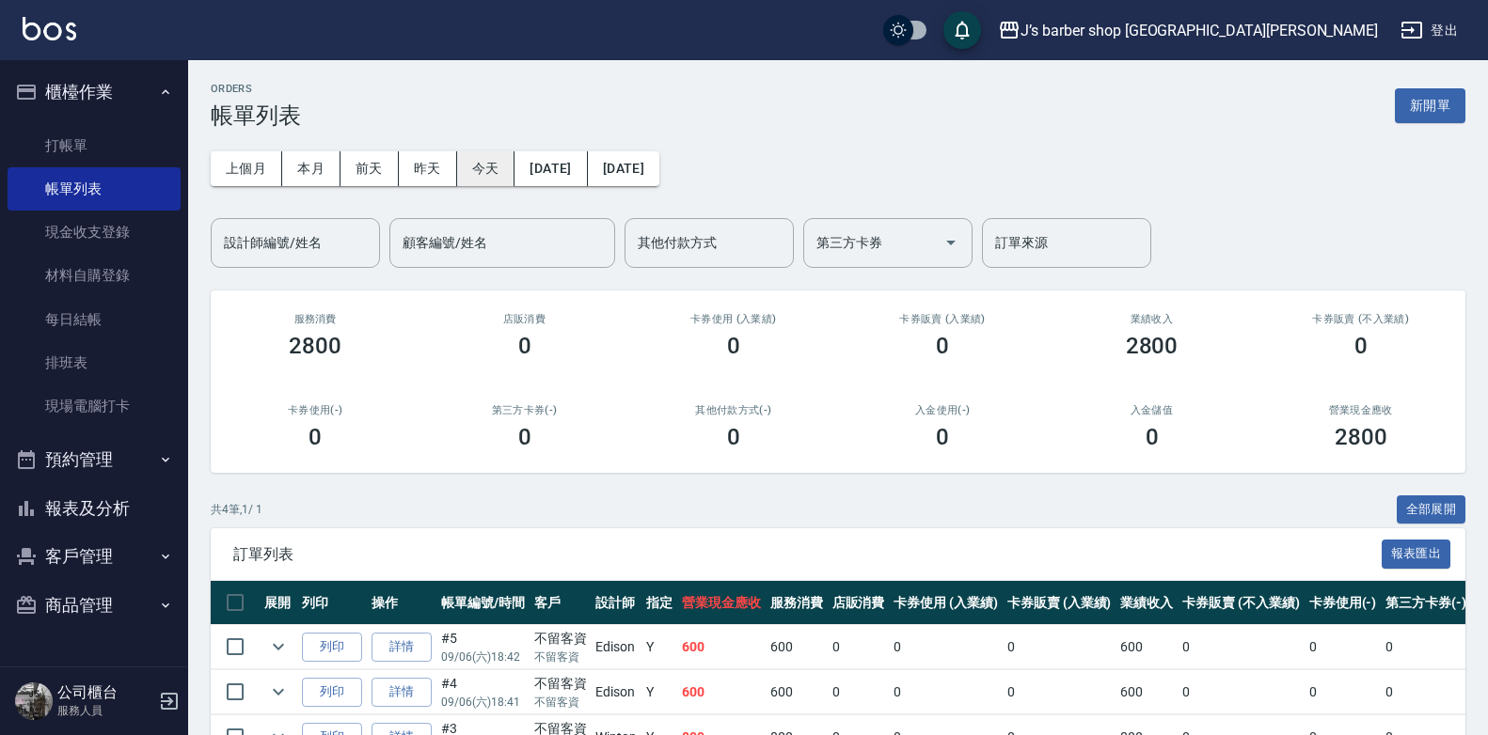
click at [469, 159] on button "今天" at bounding box center [486, 168] width 58 height 35
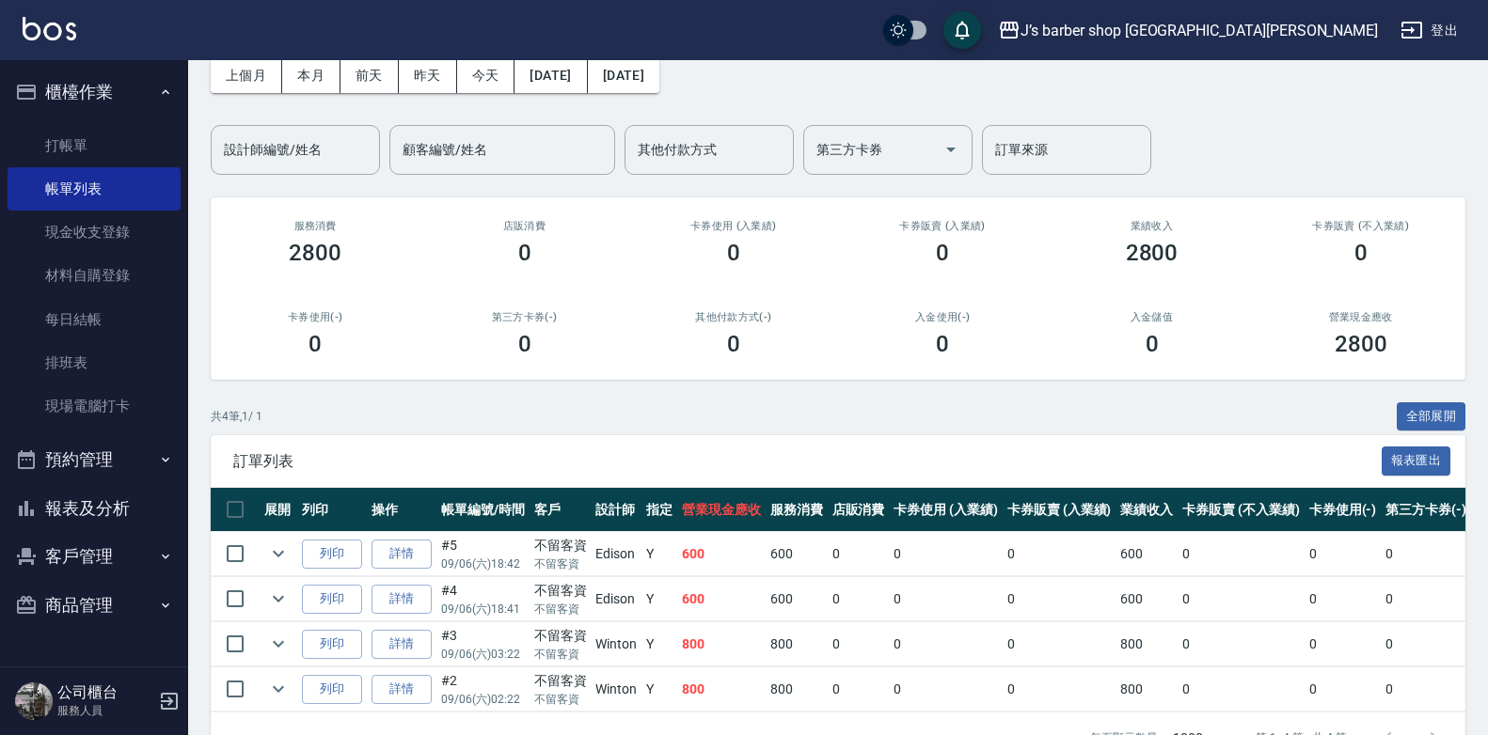
scroll to position [158, 0]
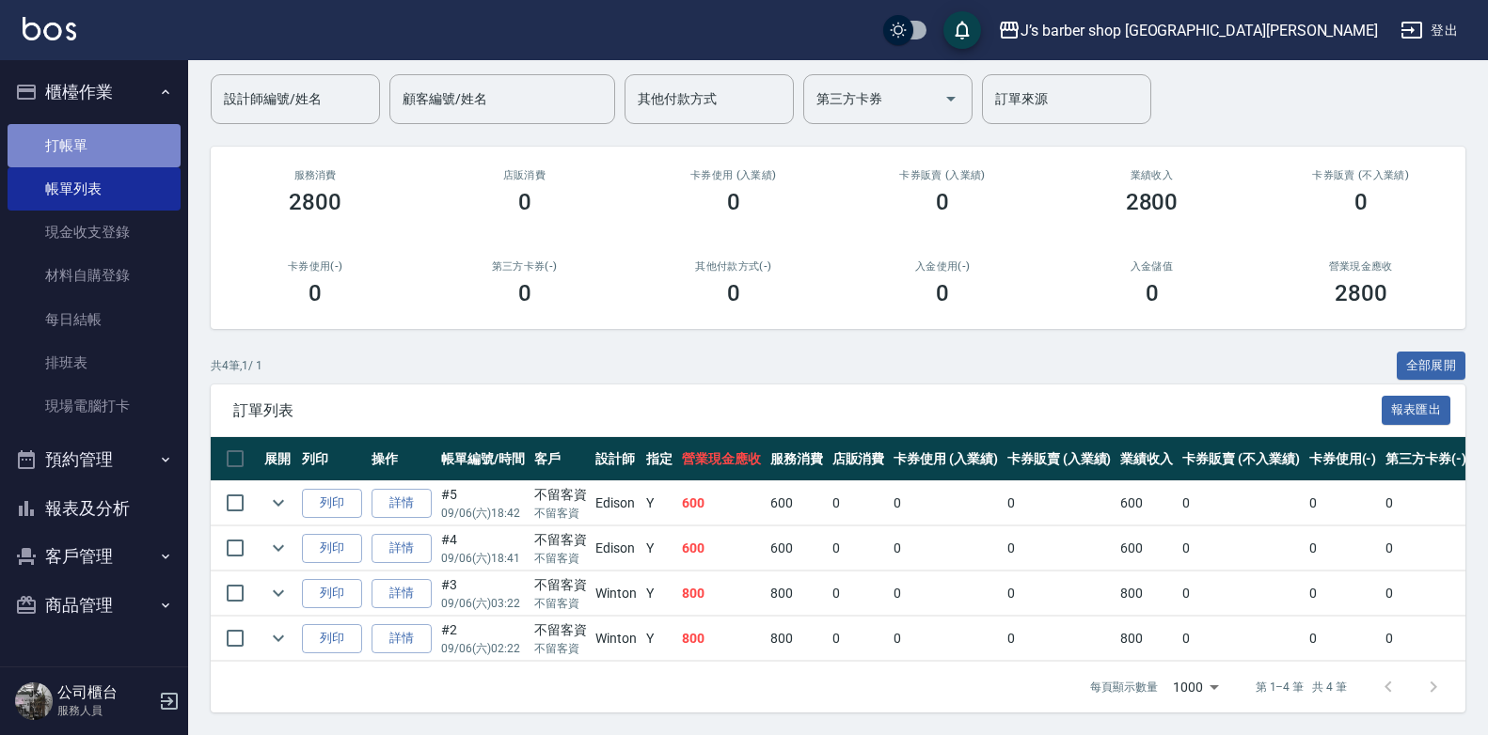
click at [113, 165] on link "打帳單" at bounding box center [94, 145] width 173 height 43
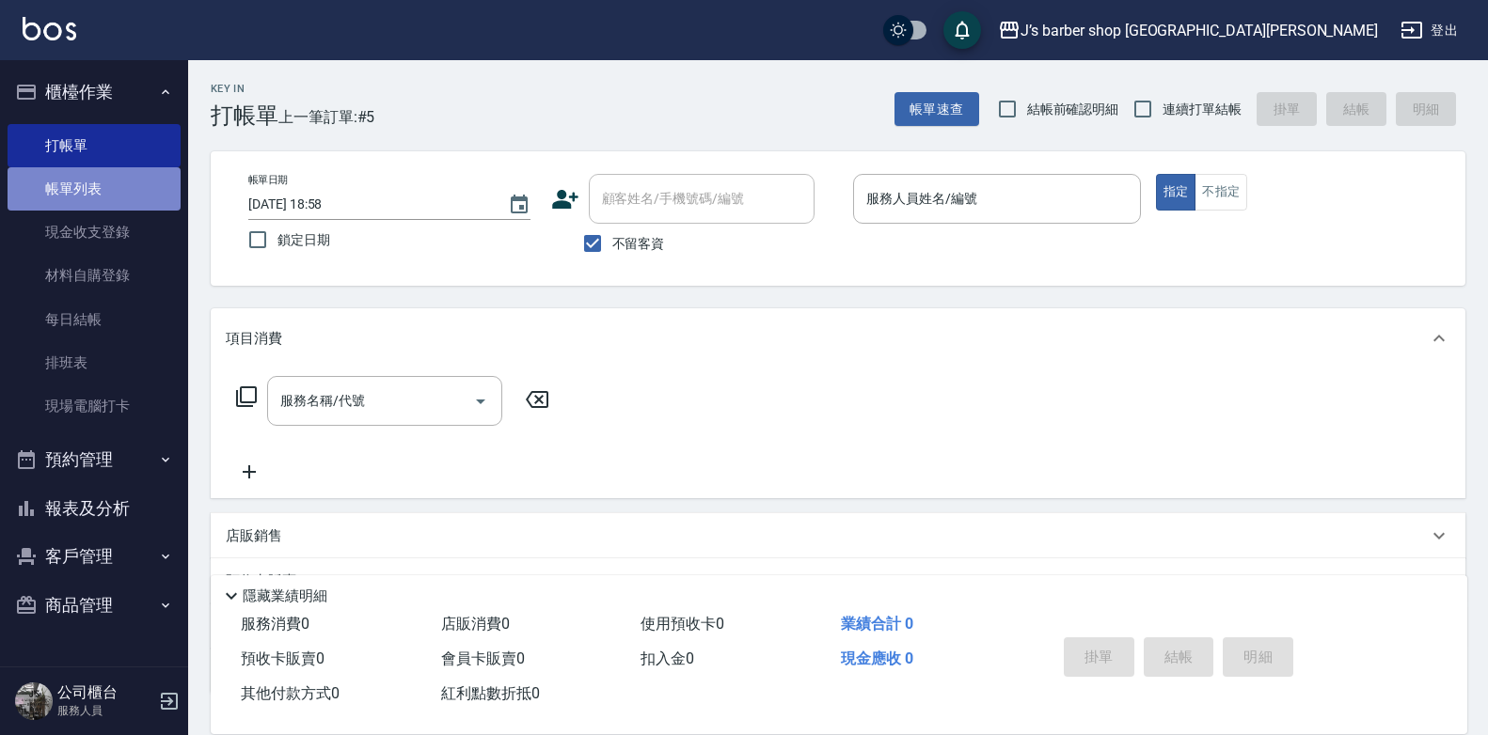
click at [118, 197] on link "帳單列表" at bounding box center [94, 188] width 173 height 43
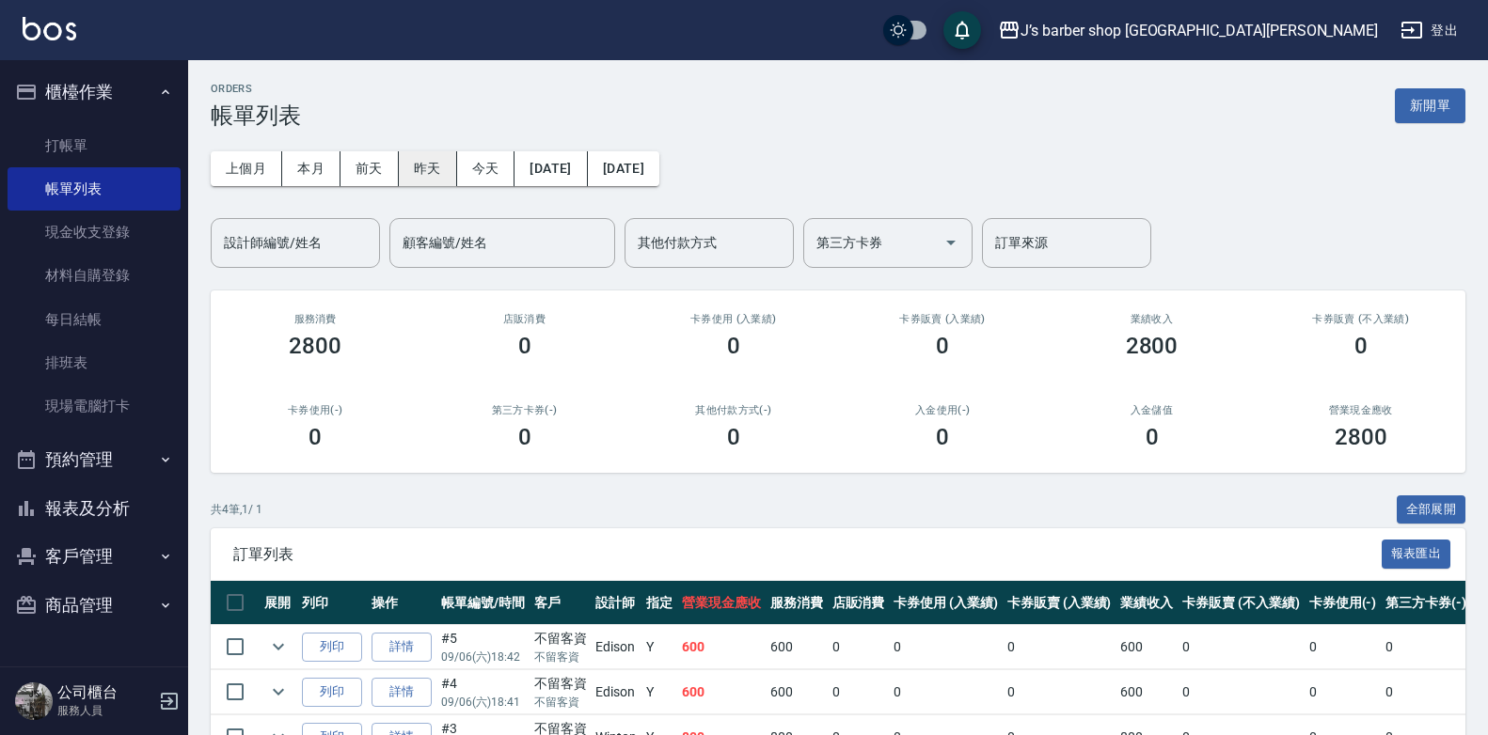
click at [444, 183] on button "昨天" at bounding box center [428, 168] width 58 height 35
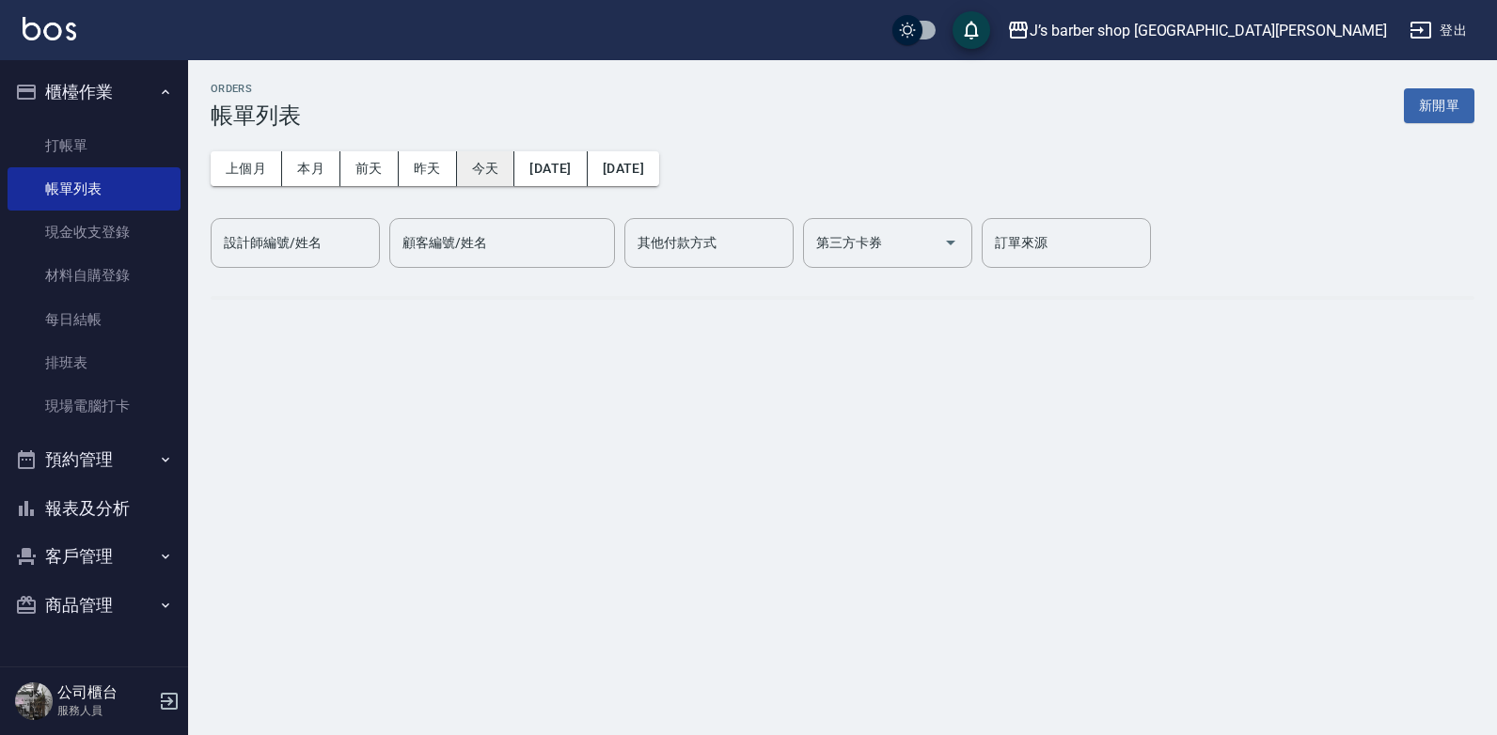
click at [473, 166] on button "今天" at bounding box center [486, 168] width 58 height 35
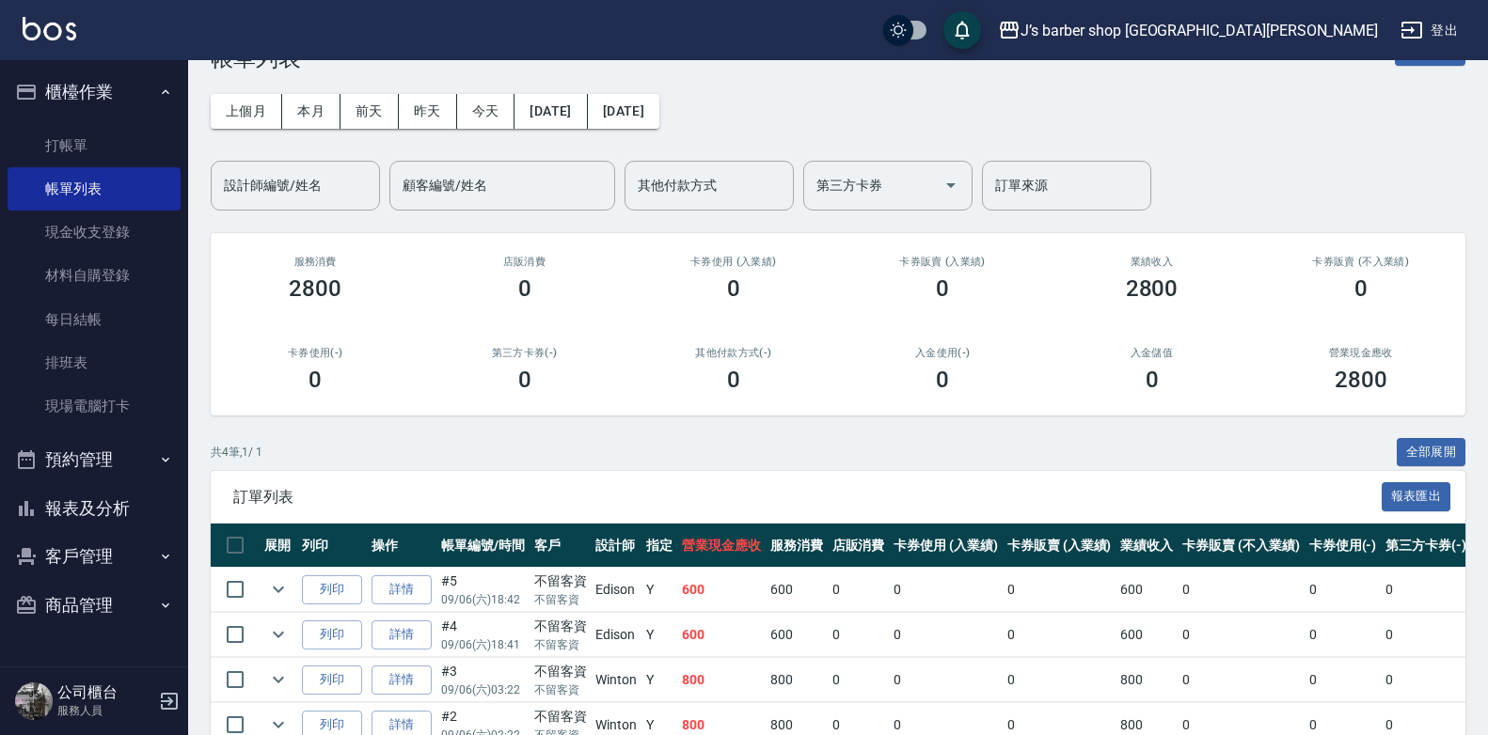
scroll to position [158, 0]
